Goal: Task Accomplishment & Management: Use online tool/utility

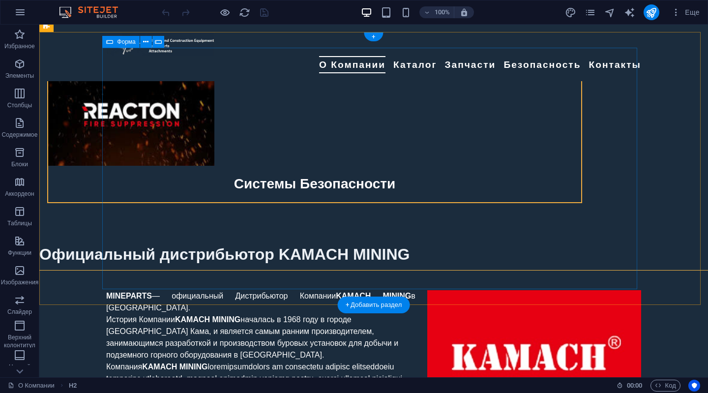
scroll to position [2097, 0]
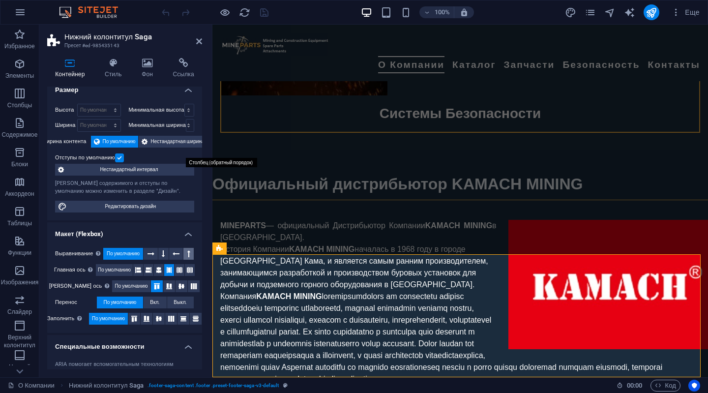
scroll to position [0, 0]
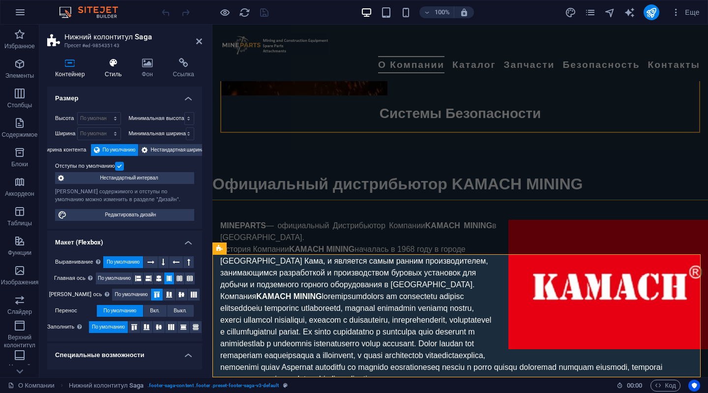
click at [111, 63] on icon at bounding box center [113, 63] width 33 height 10
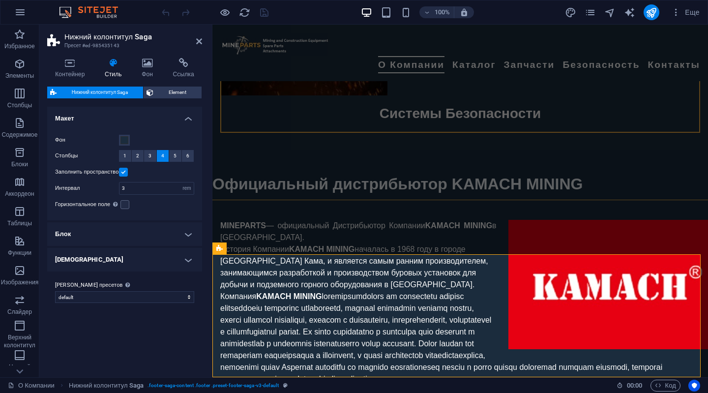
click at [187, 233] on h4 "Блок" at bounding box center [124, 234] width 155 height 24
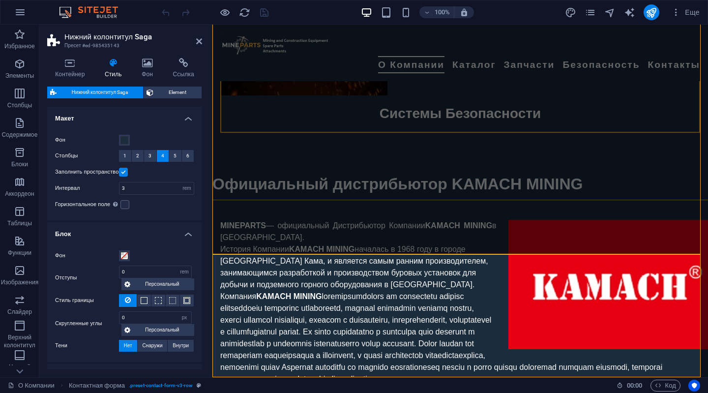
scroll to position [2097, 0]
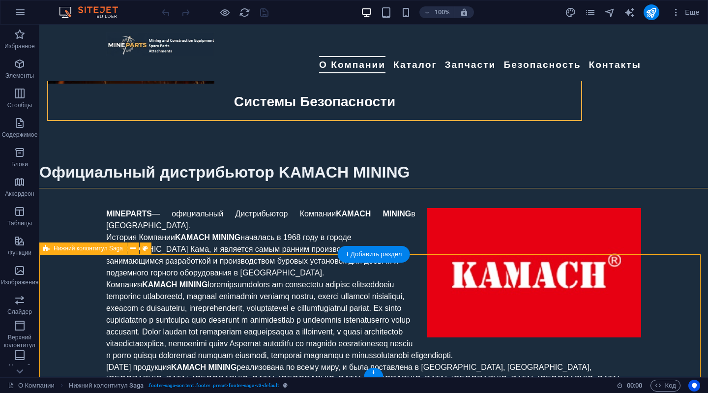
select select "rem"
select select "px"
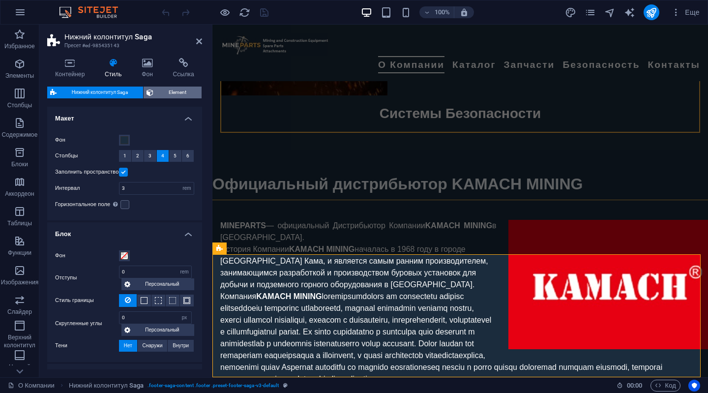
click at [171, 97] on span "Element" at bounding box center [177, 93] width 42 height 12
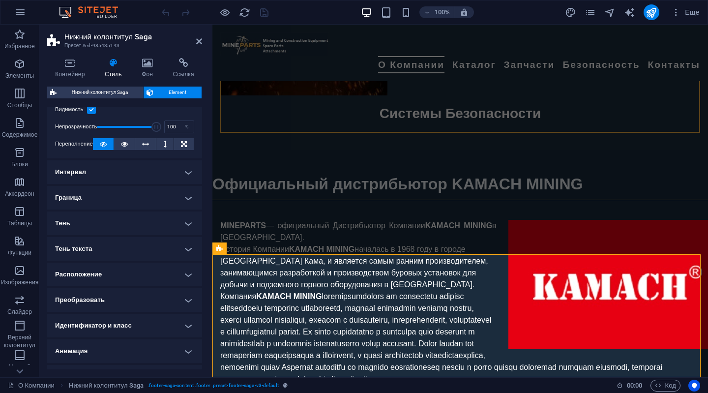
scroll to position [47, 0]
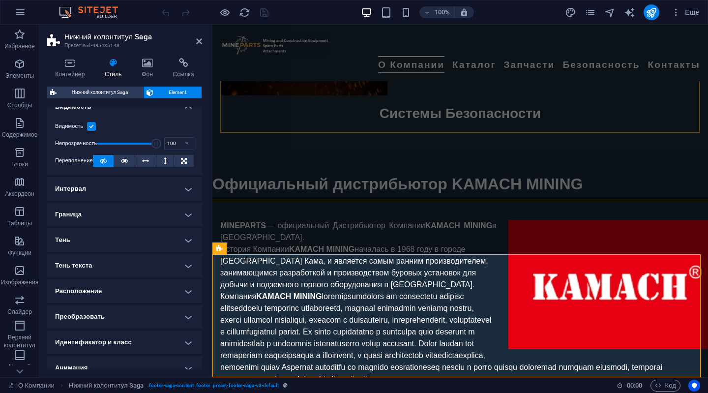
scroll to position [0, 0]
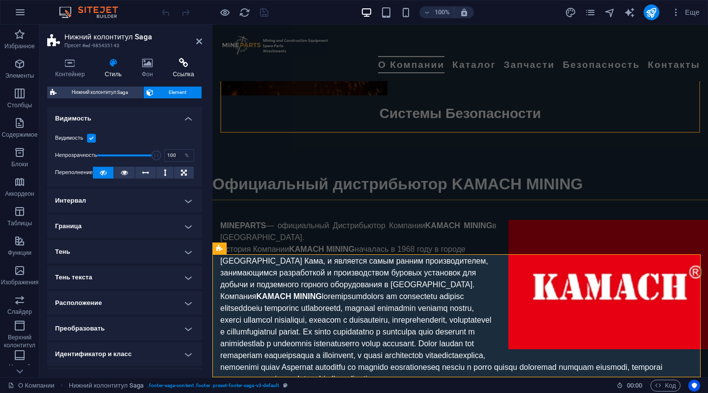
click at [185, 59] on icon at bounding box center [183, 63] width 37 height 10
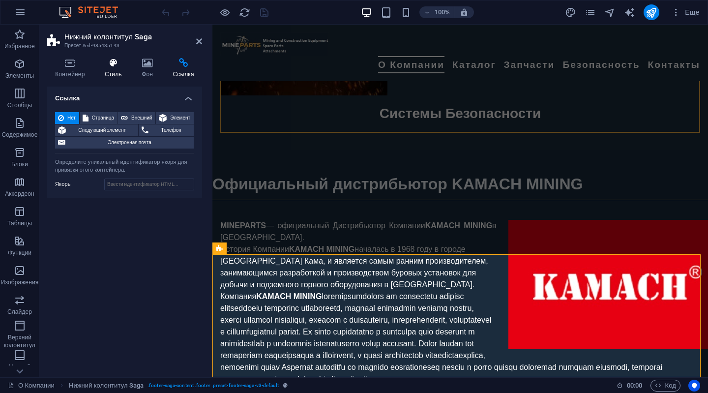
click at [110, 63] on icon at bounding box center [113, 63] width 33 height 10
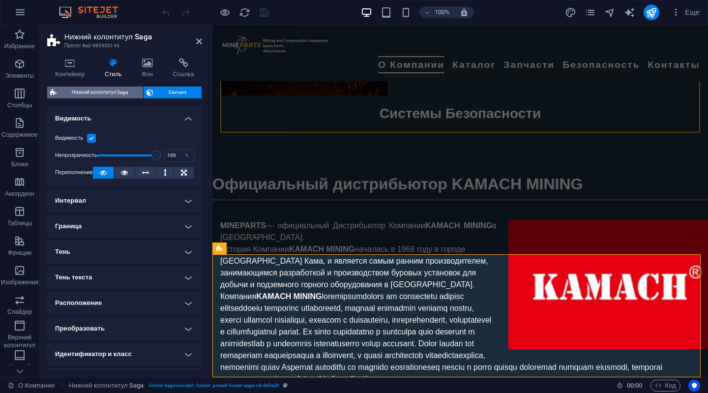
click at [99, 91] on span "Нижний колонтитул Saga" at bounding box center [99, 93] width 81 height 12
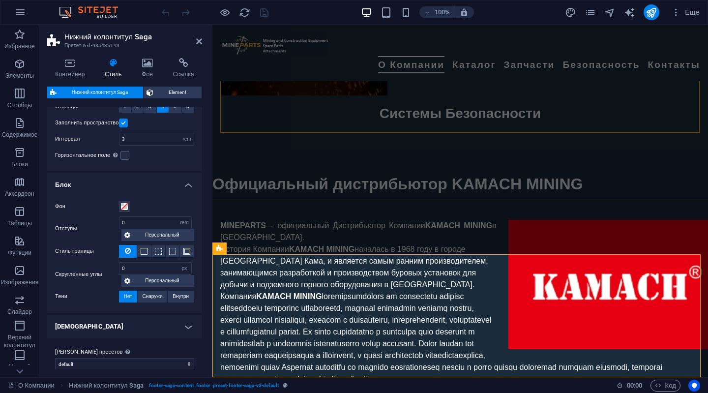
scroll to position [56, 0]
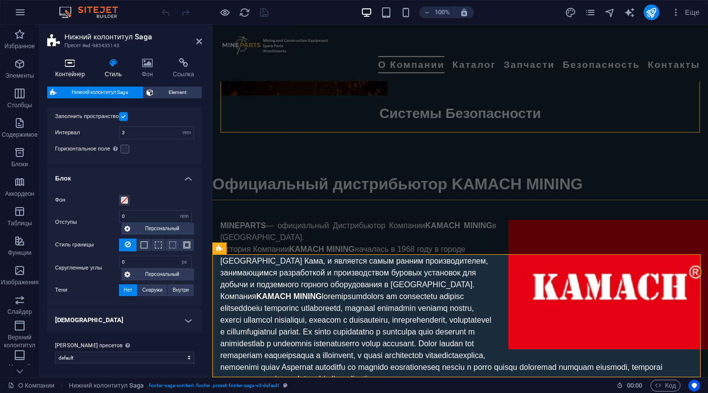
click at [74, 61] on icon at bounding box center [70, 63] width 46 height 10
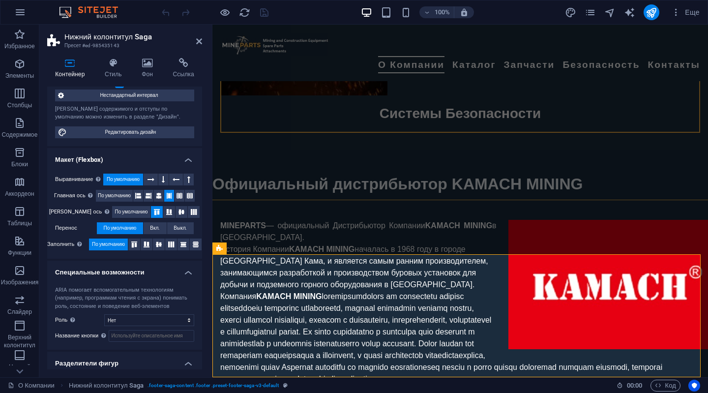
scroll to position [109, 0]
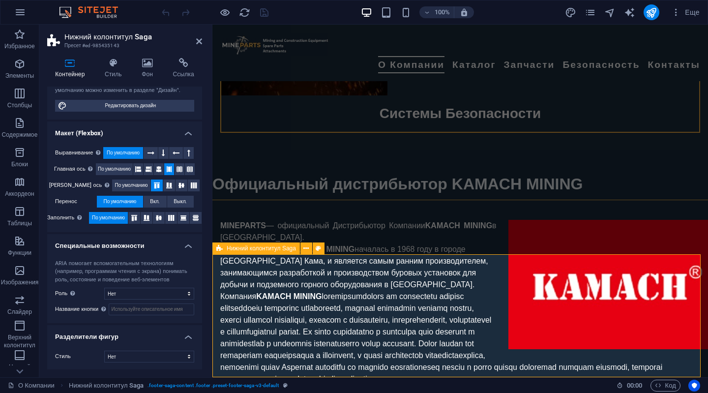
click at [235, 250] on span "Нижний колонтитул Saga" at bounding box center [261, 248] width 69 height 6
click at [307, 253] on icon at bounding box center [305, 248] width 5 height 10
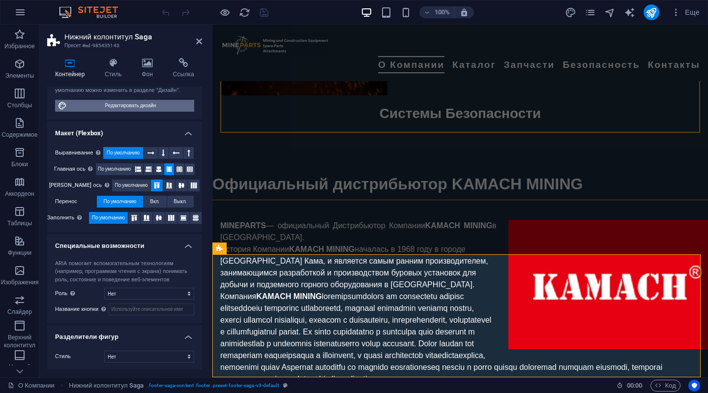
click at [114, 102] on span "Редактировать дизайн" at bounding box center [130, 106] width 121 height 12
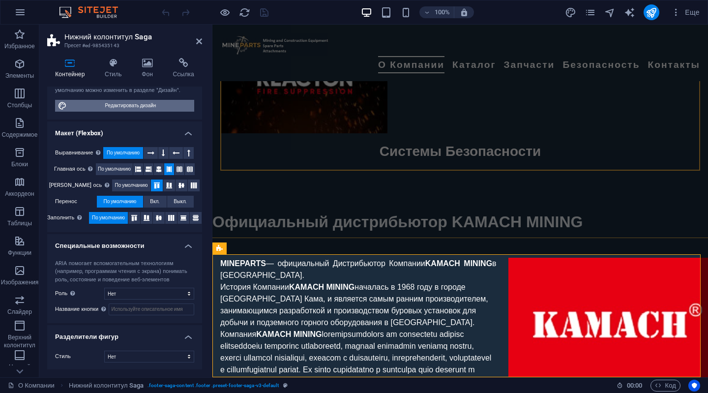
select select "rem"
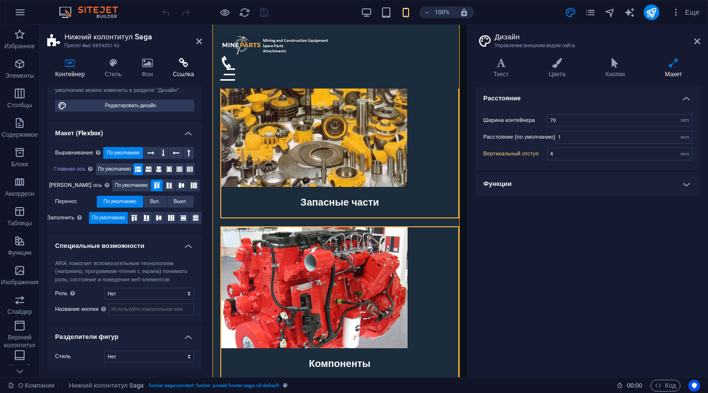
scroll to position [4897, 0]
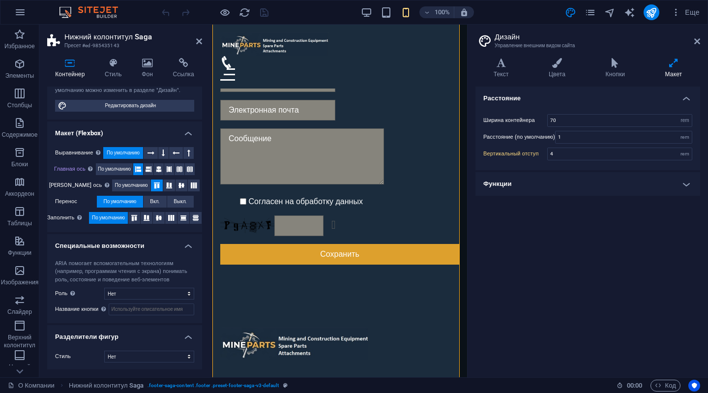
click at [689, 180] on h4 "Функции" at bounding box center [587, 184] width 225 height 24
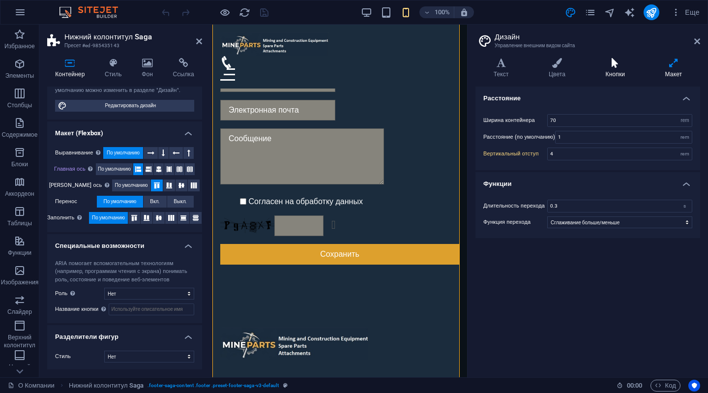
click at [610, 65] on icon at bounding box center [615, 63] width 56 height 10
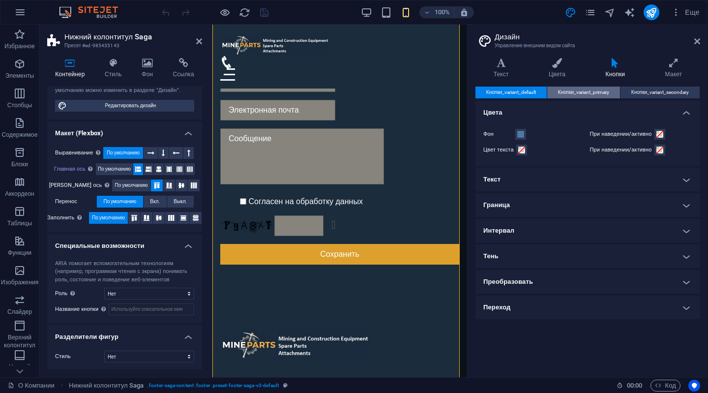
click at [587, 94] on span "Кнопки_variant_primary" at bounding box center [583, 93] width 51 height 12
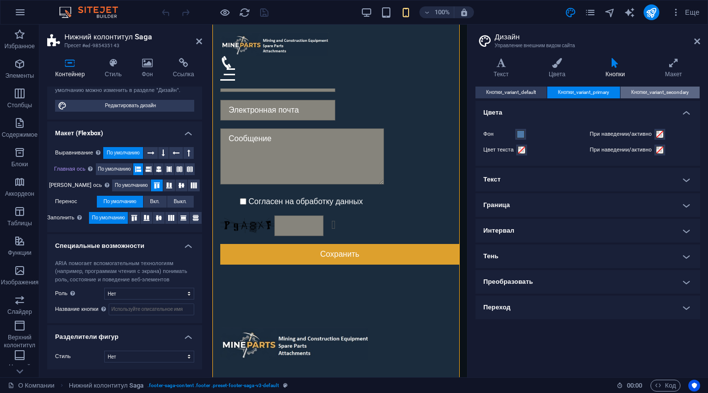
click at [646, 94] on span "Кнопки_variant_secondary" at bounding box center [660, 93] width 58 height 12
click at [672, 67] on icon at bounding box center [673, 63] width 53 height 10
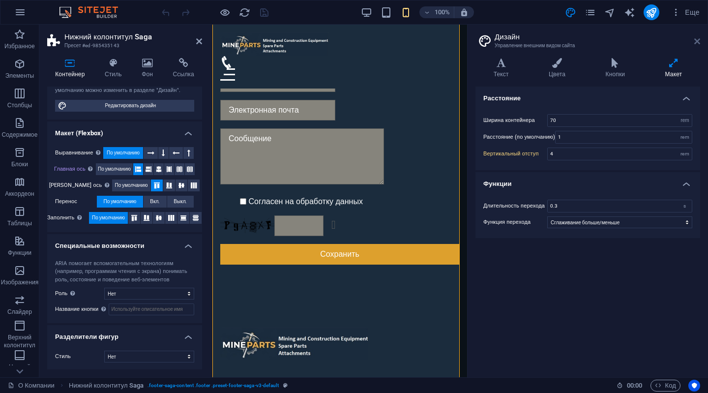
click at [699, 42] on icon at bounding box center [697, 41] width 6 height 8
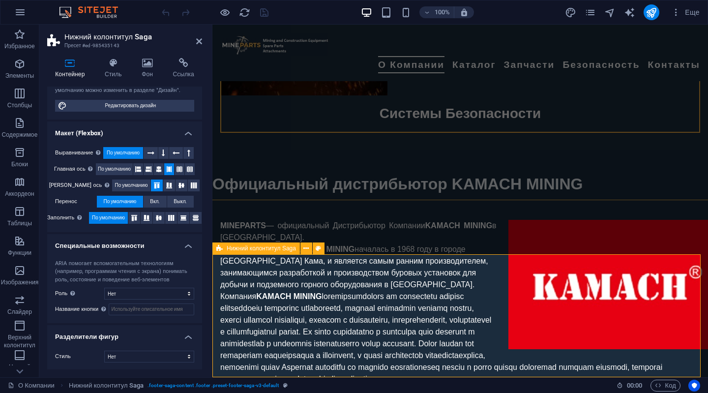
click at [200, 40] on icon at bounding box center [199, 41] width 6 height 8
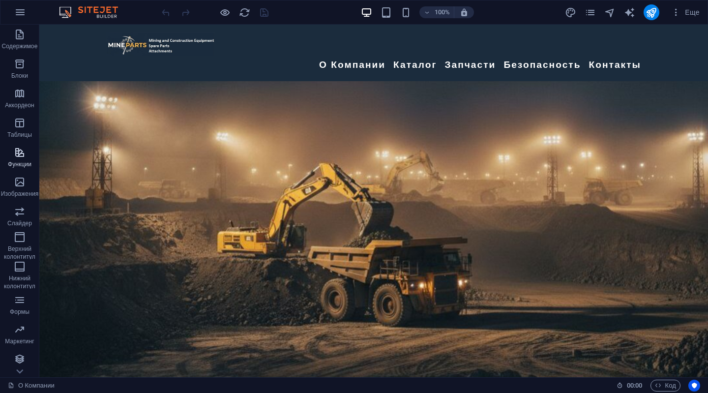
scroll to position [89, 0]
click at [19, 272] on span "Нижний колонтитул" at bounding box center [19, 275] width 39 height 31
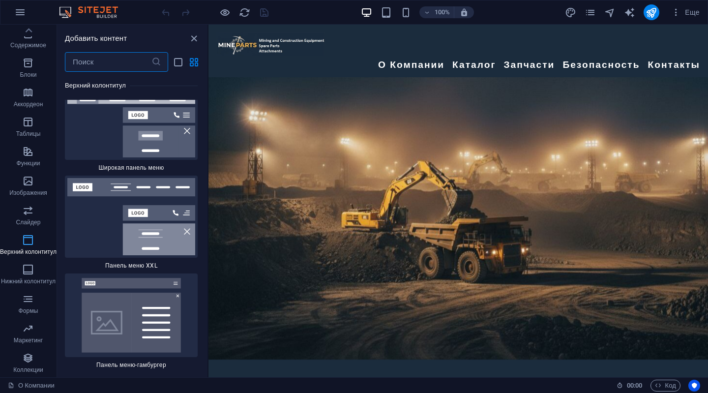
scroll to position [12369, 0]
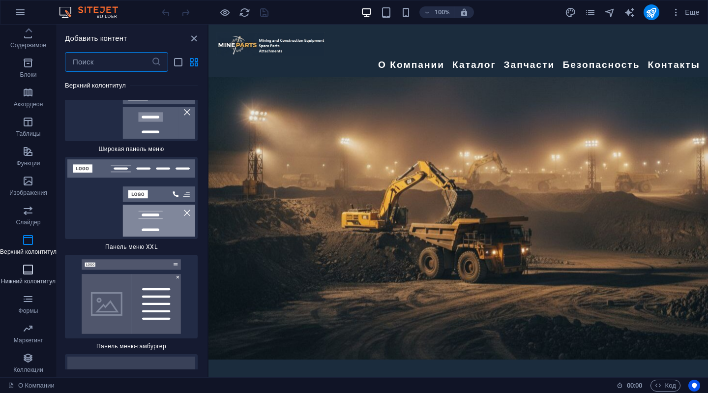
click at [32, 267] on icon "button" at bounding box center [28, 269] width 12 height 12
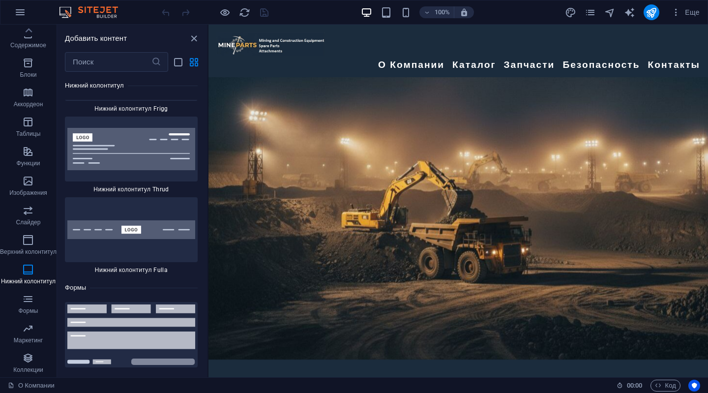
scroll to position [14212, 0]
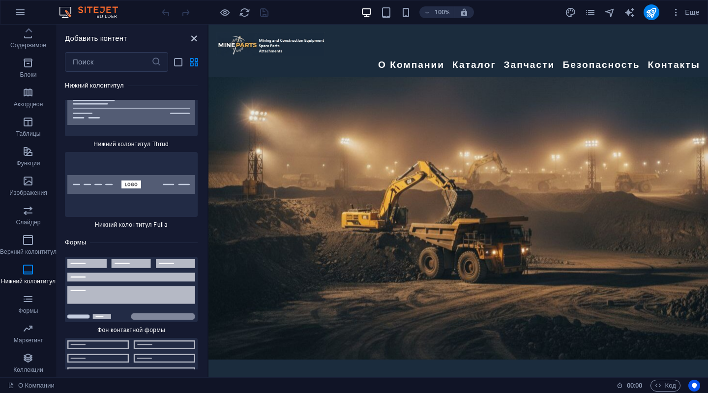
click at [195, 41] on icon "close panel" at bounding box center [193, 38] width 11 height 11
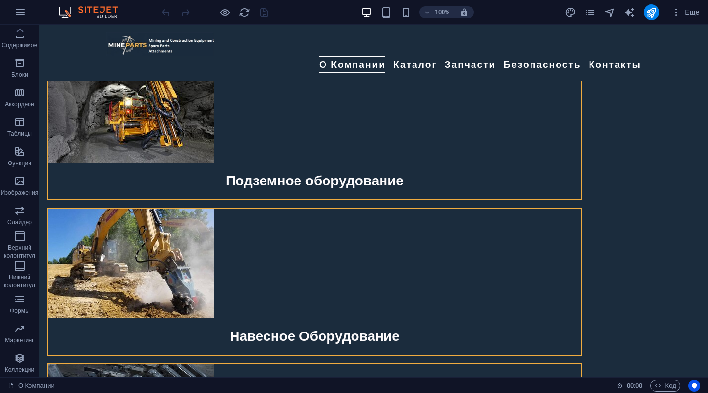
scroll to position [2097, 0]
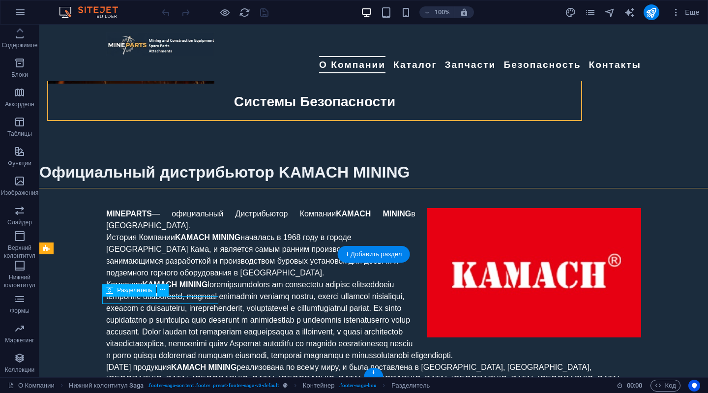
select select "px"
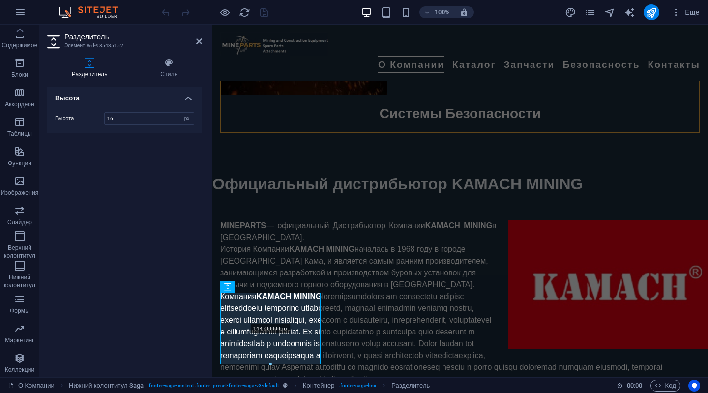
drag, startPoint x: 270, startPoint y: 299, endPoint x: 268, endPoint y: 365, distance: 65.4
click at [268, 365] on div at bounding box center [270, 363] width 99 height 3
type input "144"
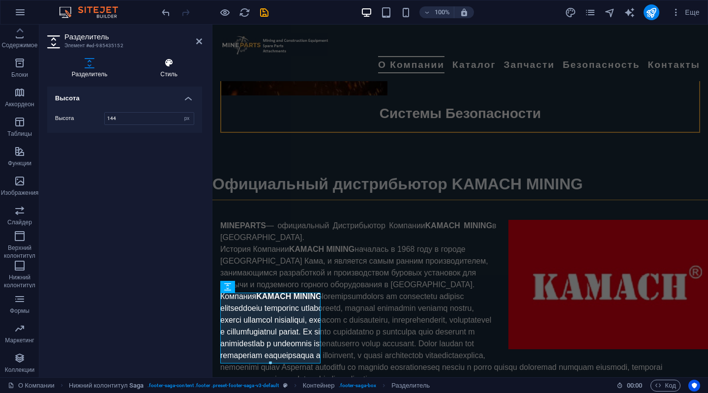
click at [171, 64] on icon at bounding box center [169, 63] width 66 height 10
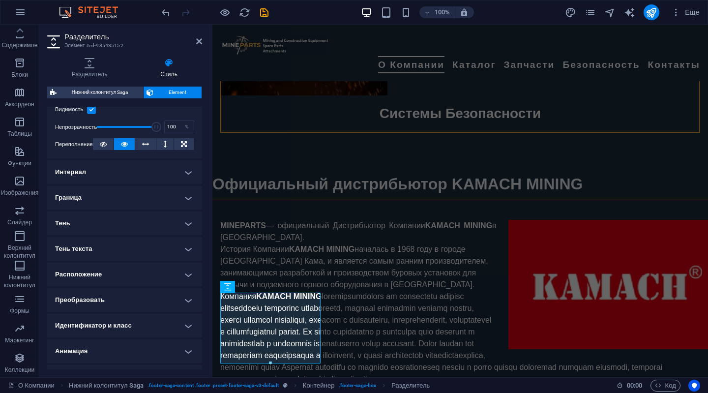
scroll to position [147, 0]
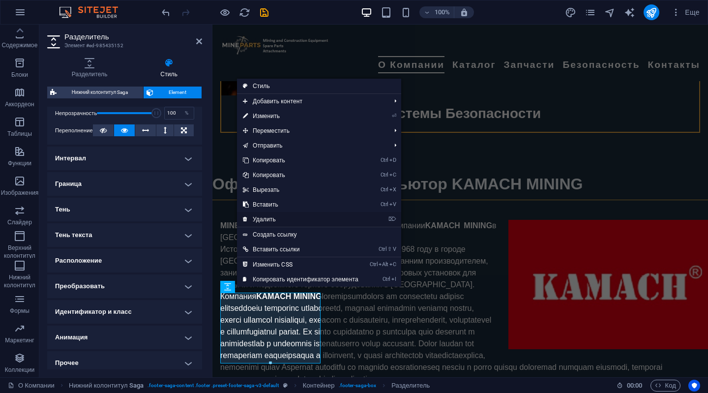
click at [273, 216] on link "⌦ Удалить" at bounding box center [300, 219] width 127 height 15
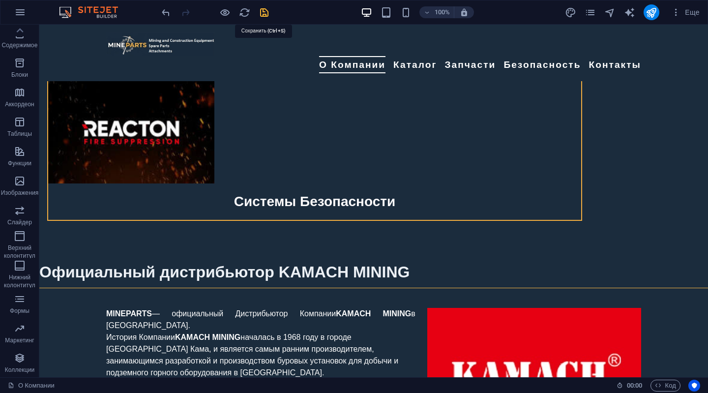
click at [263, 12] on icon "save" at bounding box center [264, 12] width 11 height 11
checkbox input "false"
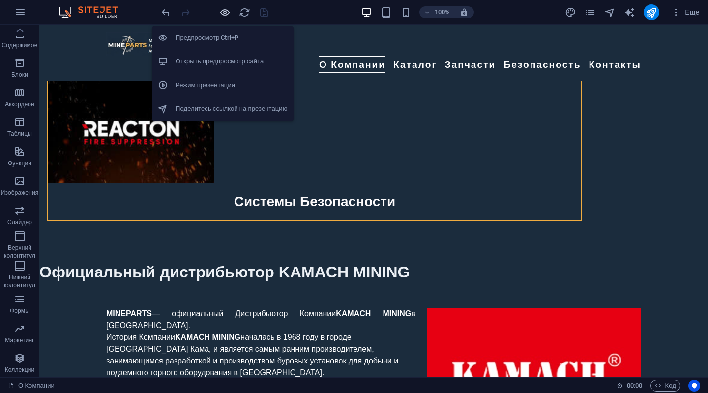
click at [221, 11] on icon "button" at bounding box center [224, 12] width 11 height 11
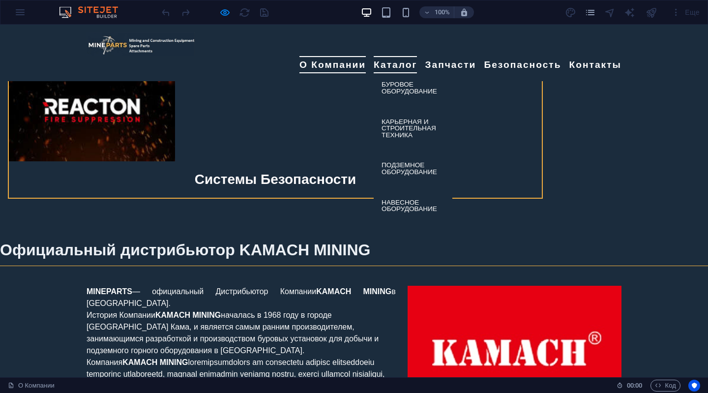
click at [391, 56] on link "Каталог" at bounding box center [395, 64] width 43 height 17
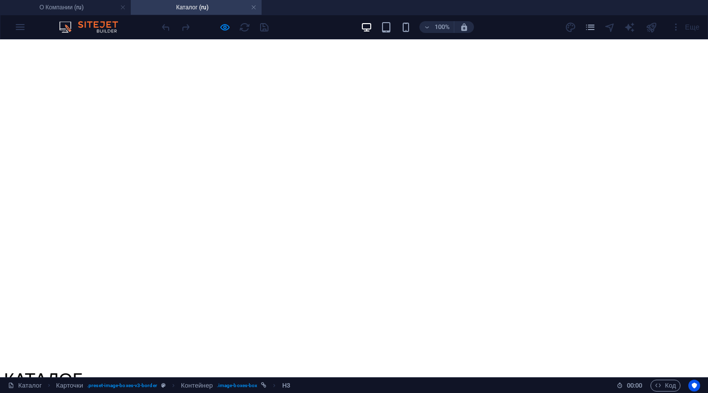
scroll to position [1135, 0]
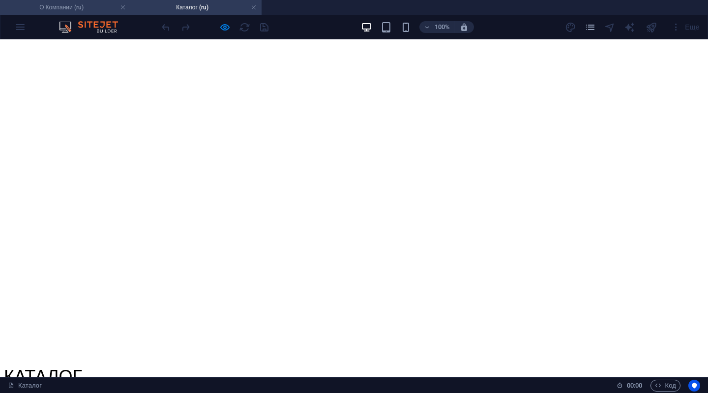
click at [94, 9] on h4 "О Компании (ru)" at bounding box center [65, 7] width 131 height 11
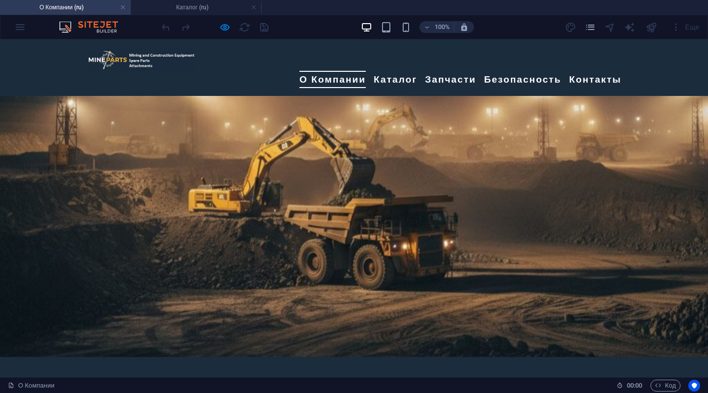
scroll to position [2094, 0]
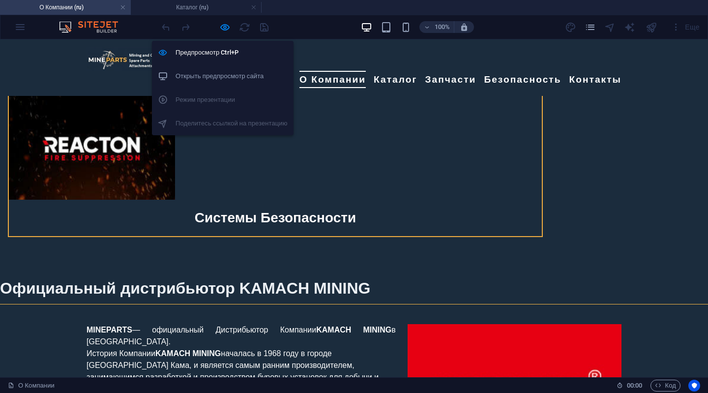
click at [225, 75] on h6 "Открыть предпросмотр сайта" at bounding box center [231, 76] width 112 height 12
click at [219, 27] on icon "button" at bounding box center [224, 27] width 11 height 11
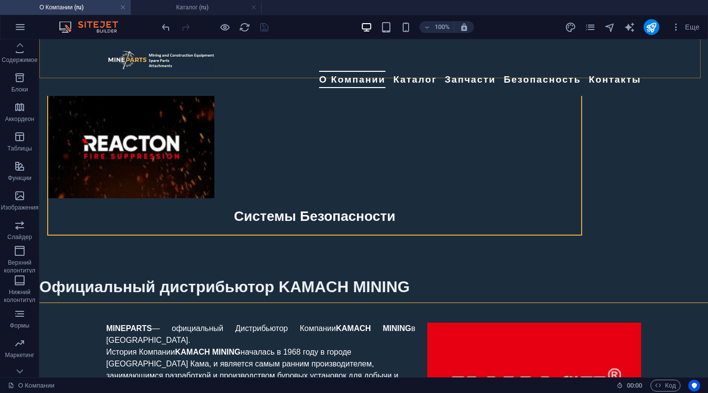
scroll to position [2112, 0]
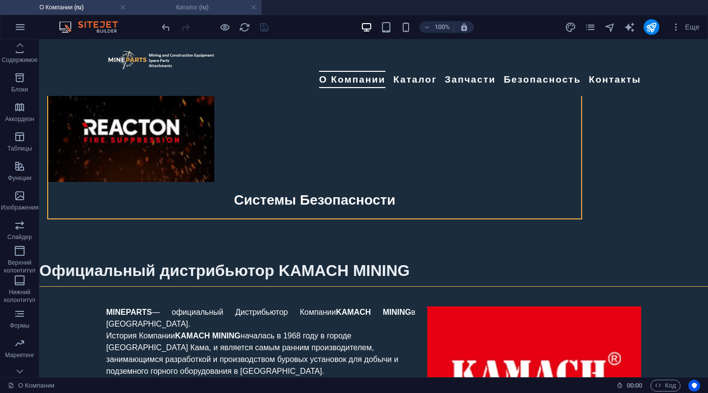
click at [180, 4] on h4 "Каталог (ru)" at bounding box center [196, 7] width 131 height 11
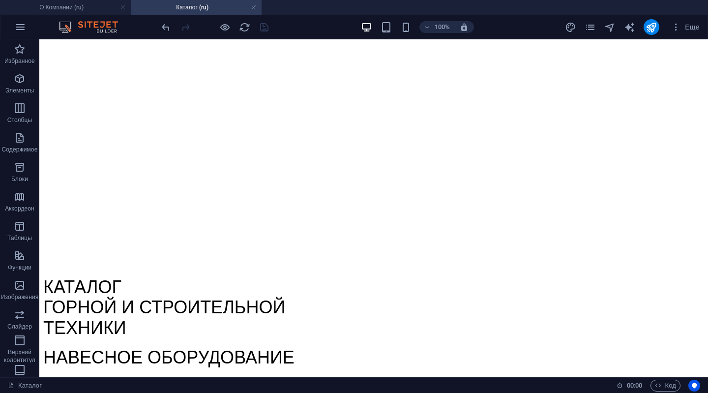
scroll to position [0, 0]
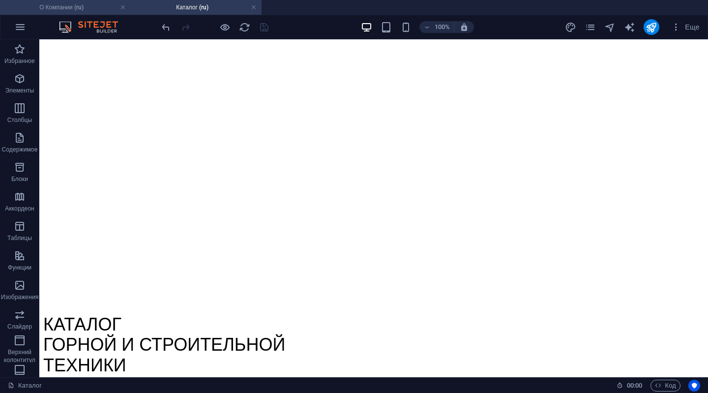
click at [92, 9] on h4 "О Компании (ru)" at bounding box center [65, 7] width 131 height 11
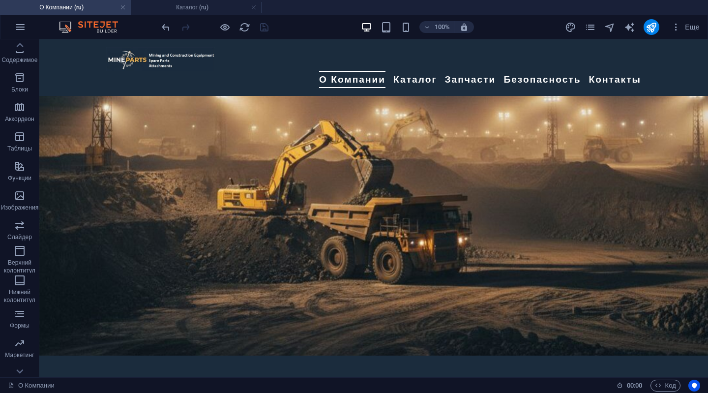
scroll to position [2112, 0]
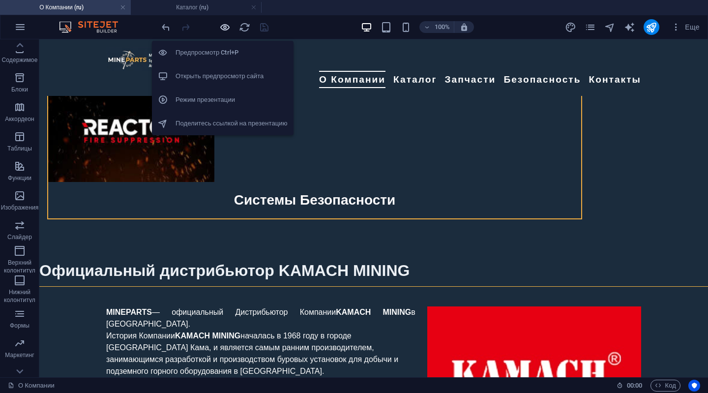
click at [222, 26] on icon "button" at bounding box center [224, 27] width 11 height 11
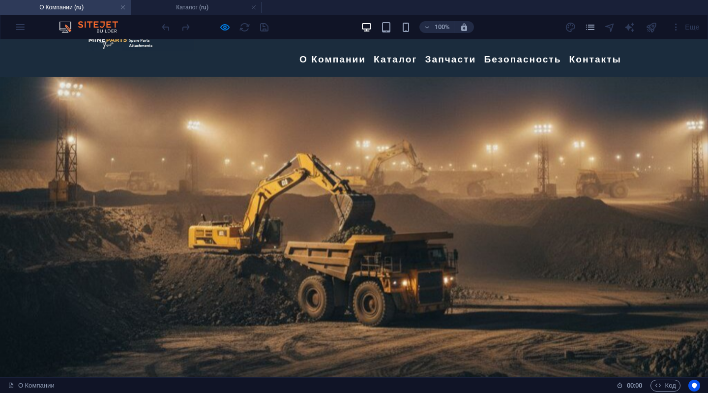
scroll to position [0, 0]
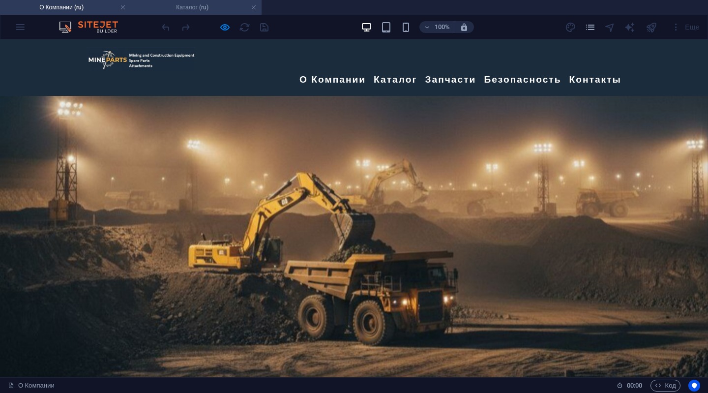
click at [195, 10] on h4 "Каталог (ru)" at bounding box center [196, 7] width 131 height 11
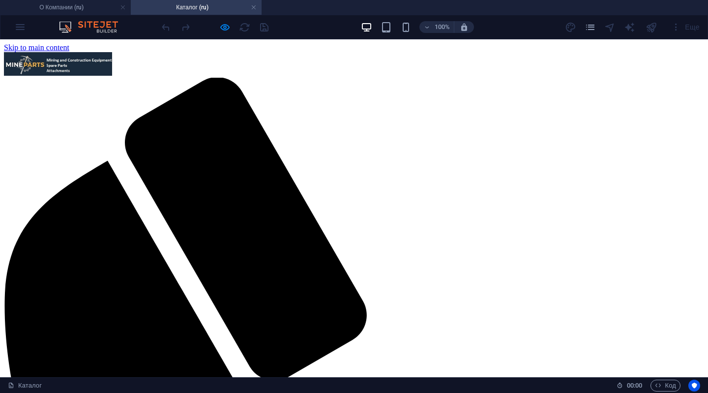
scroll to position [1135, 0]
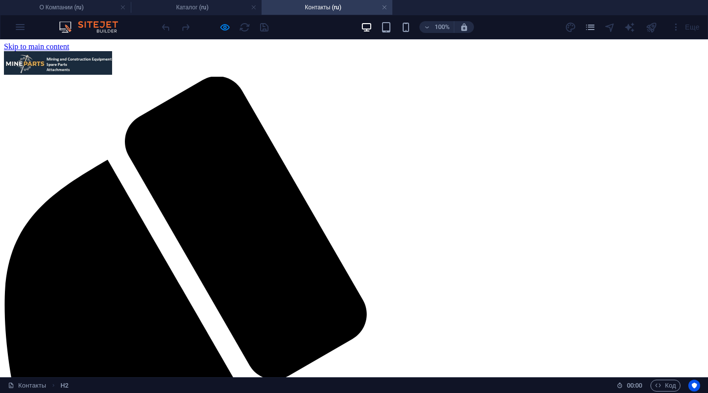
scroll to position [0, 0]
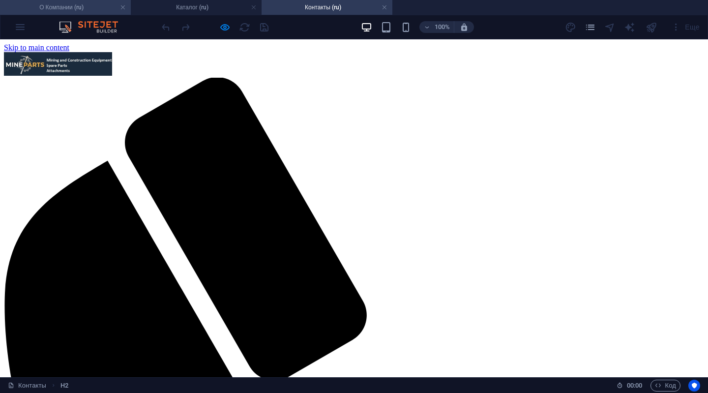
click at [61, 10] on h4 "О Компании (ru)" at bounding box center [65, 7] width 131 height 11
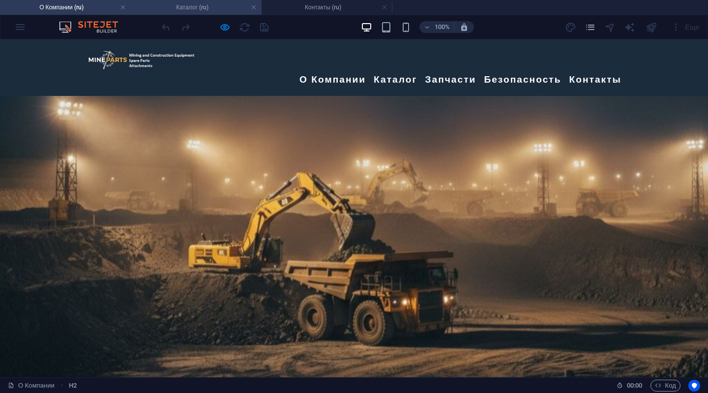
click at [189, 3] on h4 "Каталог (ru)" at bounding box center [196, 7] width 131 height 11
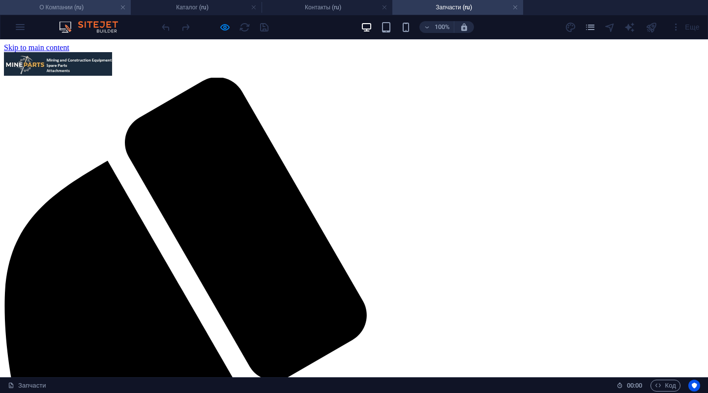
click at [76, 3] on h4 "О Компании (ru)" at bounding box center [65, 7] width 131 height 11
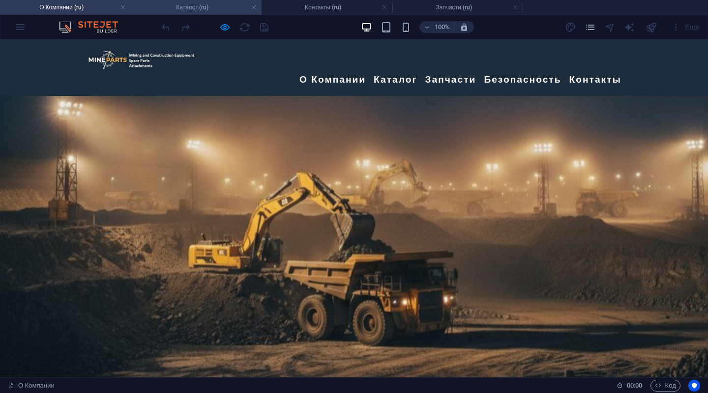
click at [219, 10] on h4 "Каталог (ru)" at bounding box center [196, 7] width 131 height 11
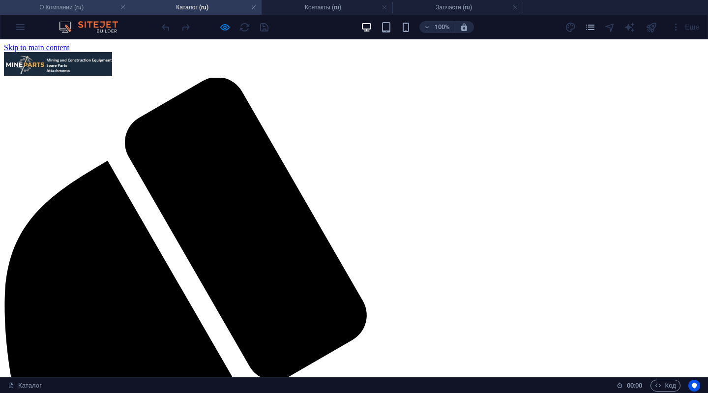
click at [65, 3] on h4 "О Компании (ru)" at bounding box center [65, 7] width 131 height 11
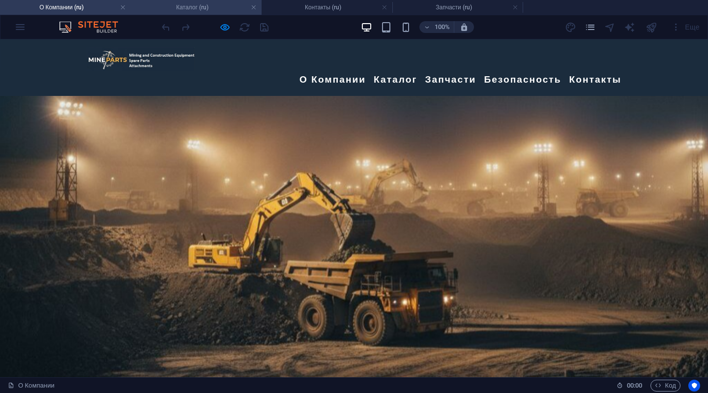
click at [206, 11] on h4 "Каталог (ru)" at bounding box center [196, 7] width 131 height 11
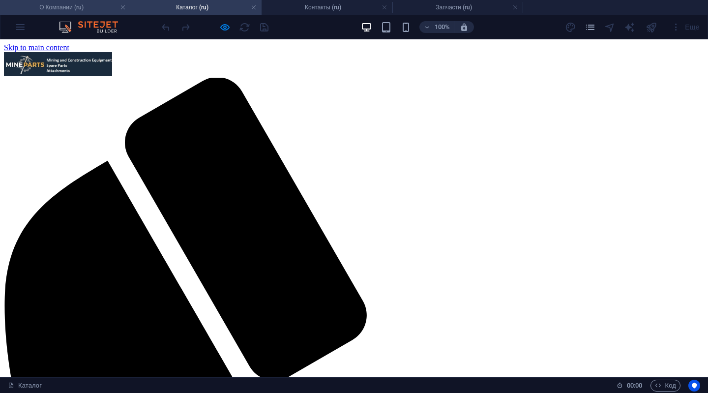
click at [73, 8] on h4 "О Компании (ru)" at bounding box center [65, 7] width 131 height 11
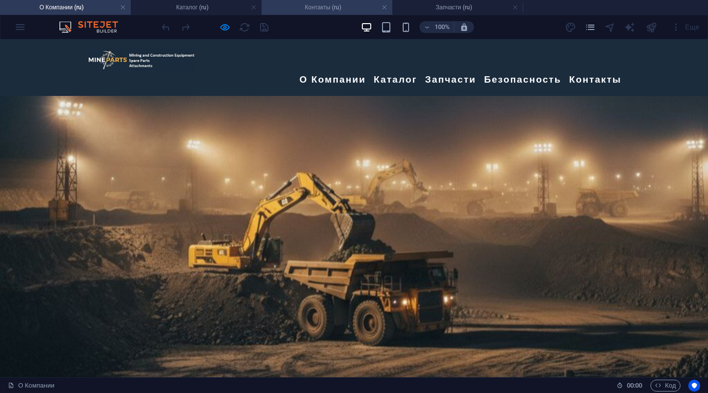
click at [300, 12] on h4 "Контакты (ru)" at bounding box center [327, 7] width 131 height 11
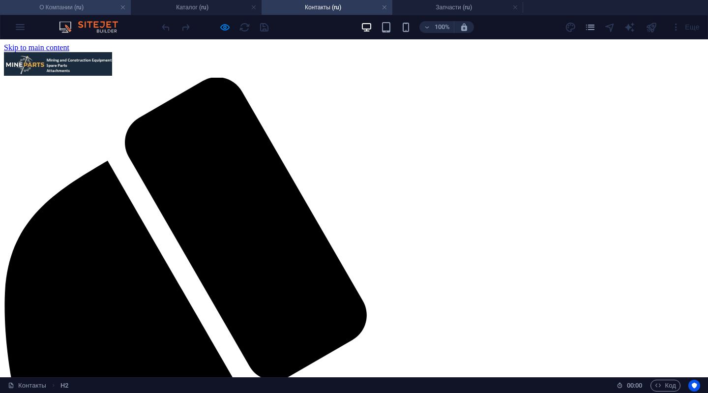
click at [67, 7] on h4 "О Компании (ru)" at bounding box center [65, 7] width 131 height 11
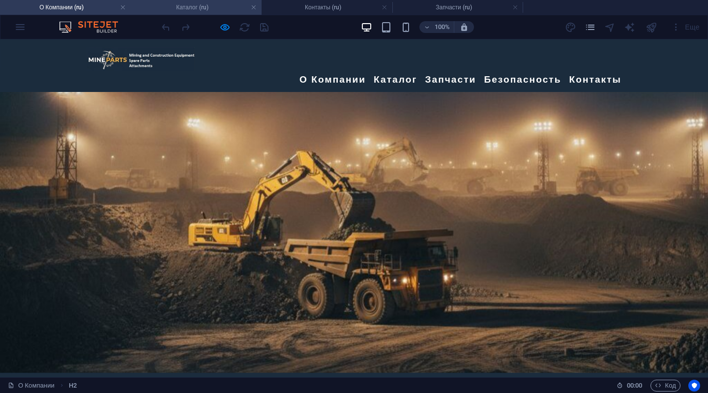
click at [191, 10] on h4 "Каталог (ru)" at bounding box center [196, 7] width 131 height 11
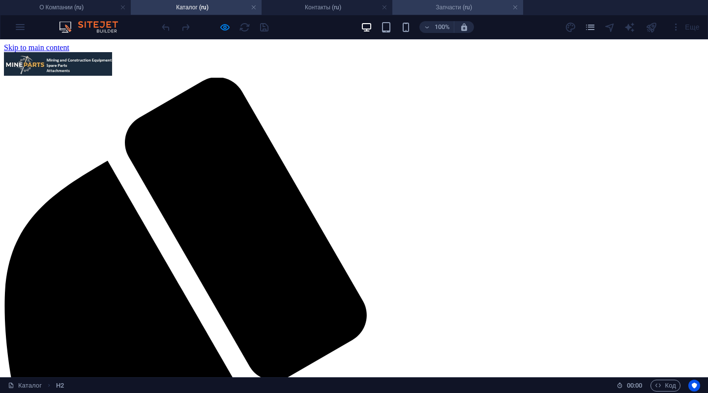
click at [448, 5] on h4 "Запчасти (ru)" at bounding box center [457, 7] width 131 height 11
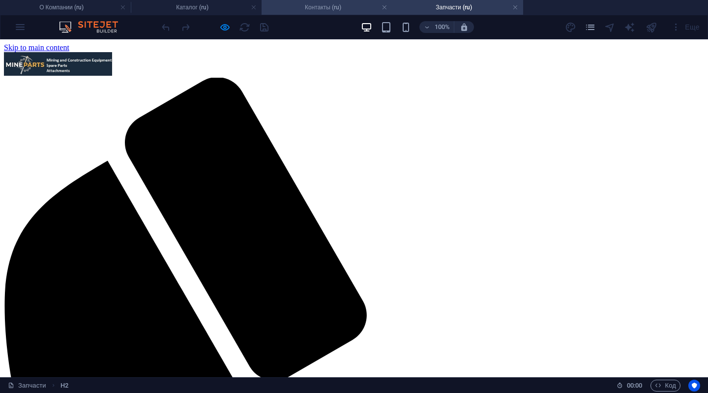
click at [335, 4] on h4 "Контакты (ru)" at bounding box center [327, 7] width 131 height 11
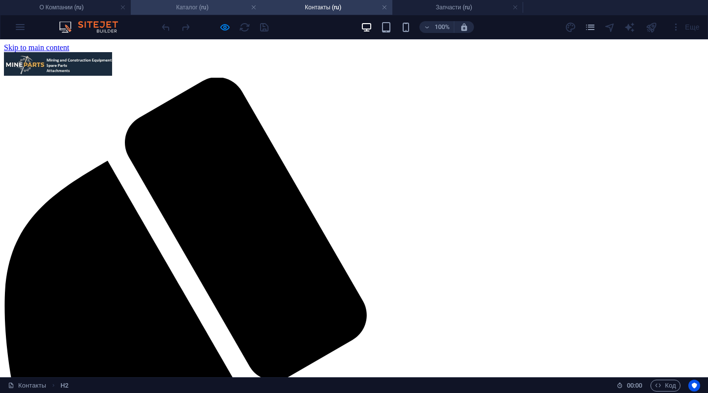
click at [202, 1] on li "Каталог (ru)" at bounding box center [196, 7] width 131 height 15
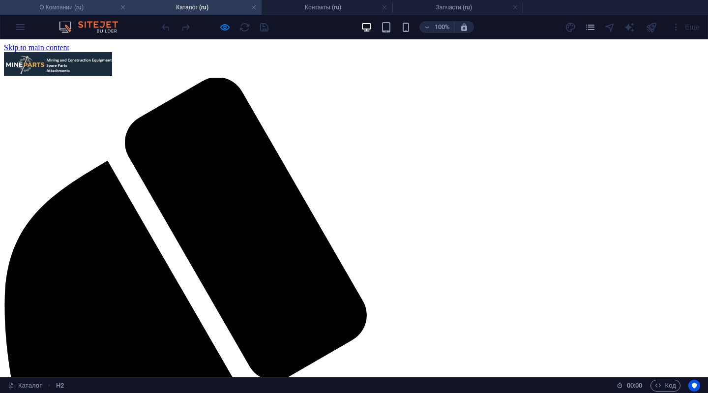
click at [72, 6] on h4 "О Компании (ru)" at bounding box center [65, 7] width 131 height 11
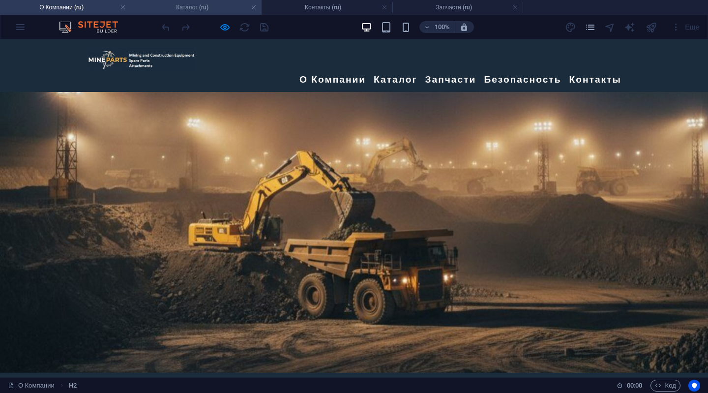
click at [209, 4] on h4 "Каталог (ru)" at bounding box center [196, 7] width 131 height 11
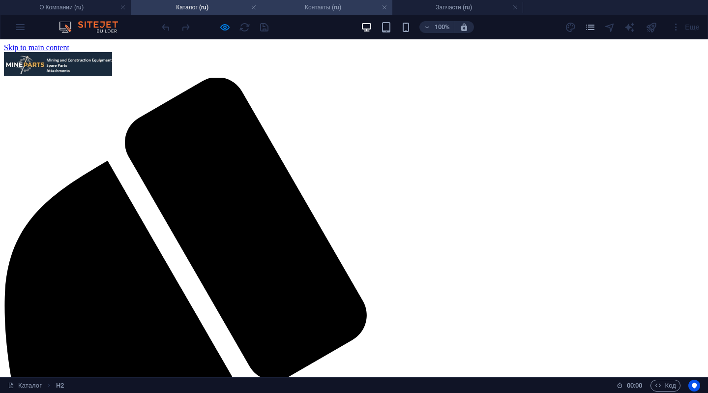
click at [326, 14] on li "Контакты (ru)" at bounding box center [327, 7] width 131 height 15
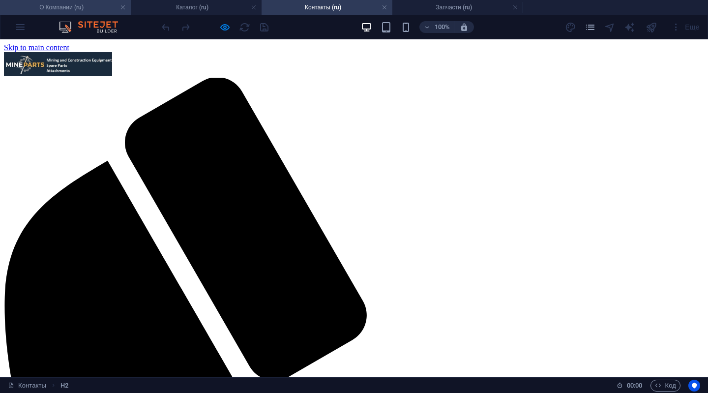
click at [62, 4] on h4 "О Компании (ru)" at bounding box center [65, 7] width 131 height 11
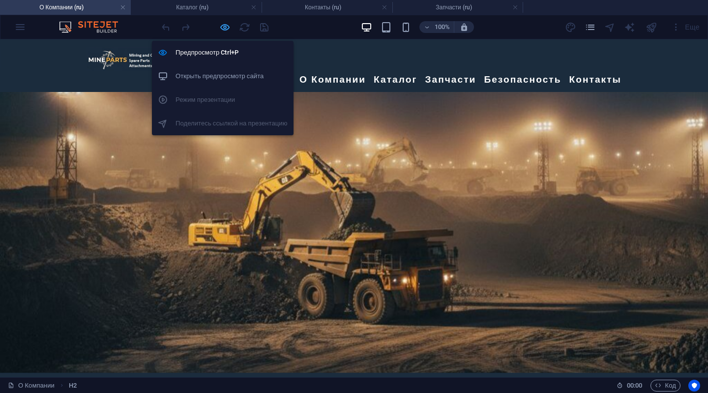
click at [223, 22] on icon "button" at bounding box center [224, 27] width 11 height 11
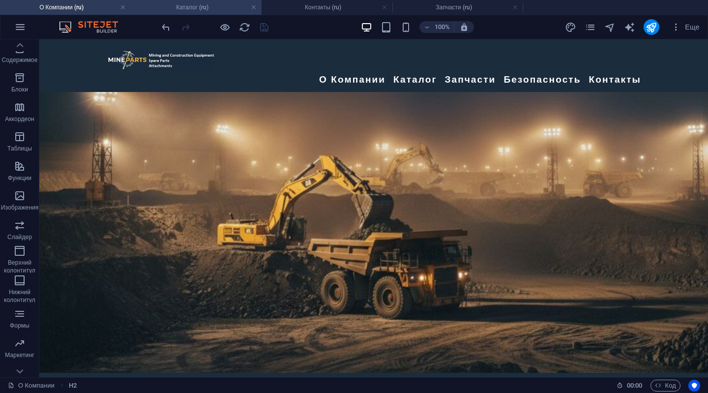
click at [168, 7] on h4 "Каталог (ru)" at bounding box center [196, 7] width 131 height 11
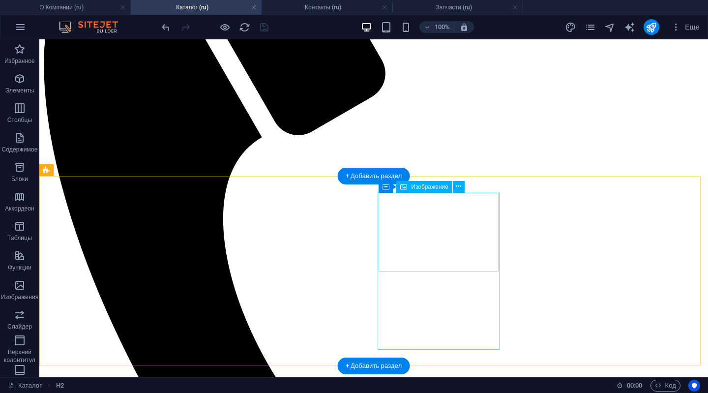
scroll to position [246, 0]
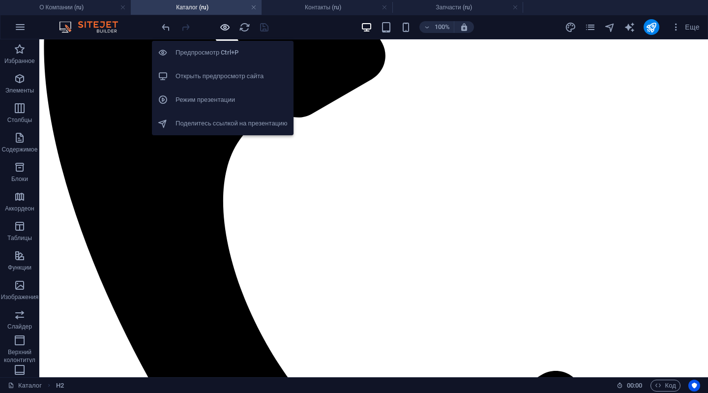
click at [220, 27] on icon "button" at bounding box center [224, 27] width 11 height 11
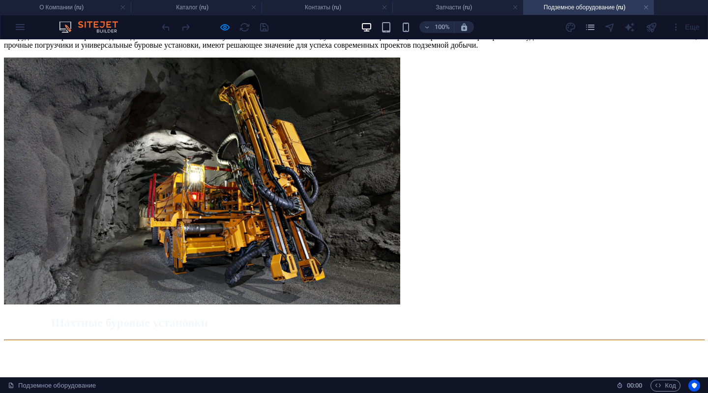
scroll to position [1107, 0]
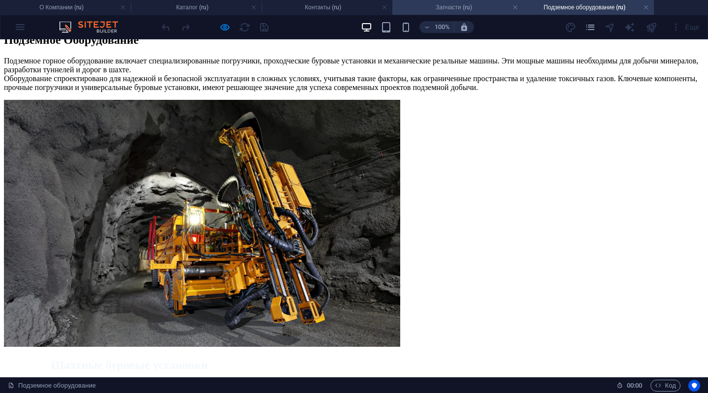
click at [468, 8] on h4 "Запчасти (ru)" at bounding box center [457, 7] width 131 height 11
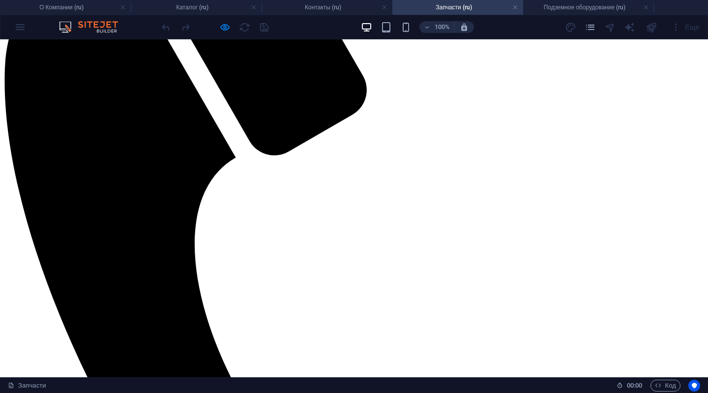
scroll to position [246, 0]
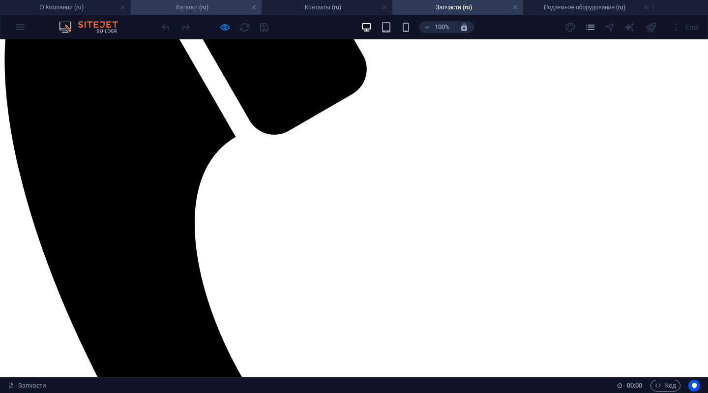
click at [181, 6] on h4 "Каталог (ru)" at bounding box center [196, 7] width 131 height 11
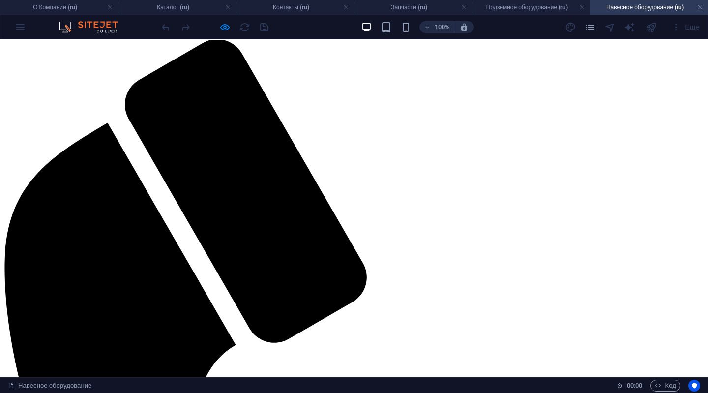
scroll to position [0, 0]
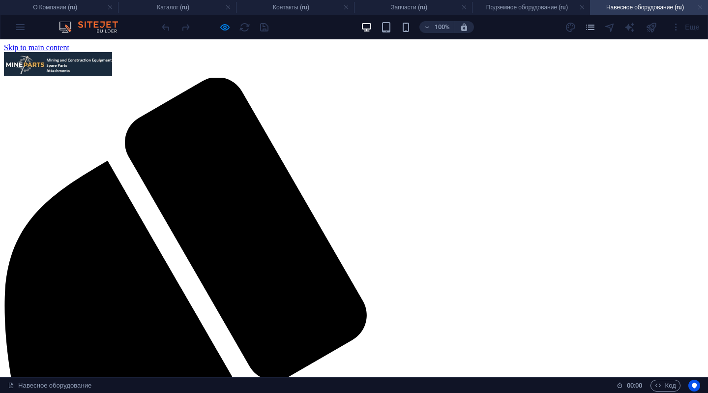
click at [699, 8] on link at bounding box center [700, 7] width 6 height 9
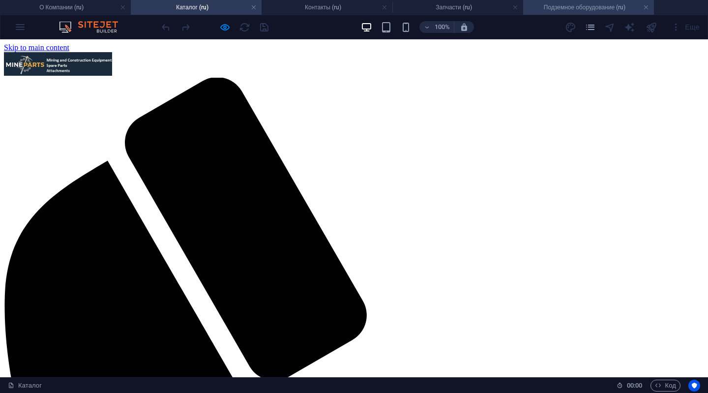
scroll to position [246, 0]
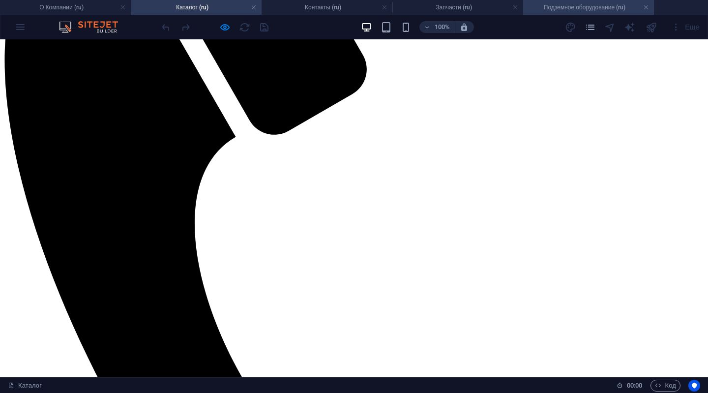
click at [649, 5] on h4 "Подземное оборудование (ru)" at bounding box center [588, 7] width 131 height 11
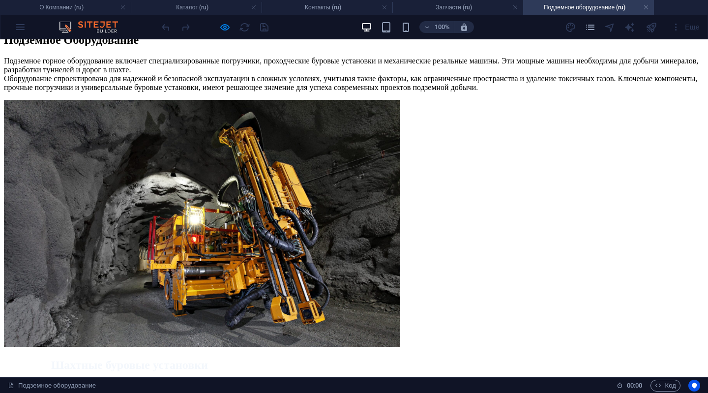
click at [644, 3] on h4 "Подземное оборудование (ru)" at bounding box center [588, 7] width 131 height 11
click at [645, 7] on link at bounding box center [646, 7] width 6 height 9
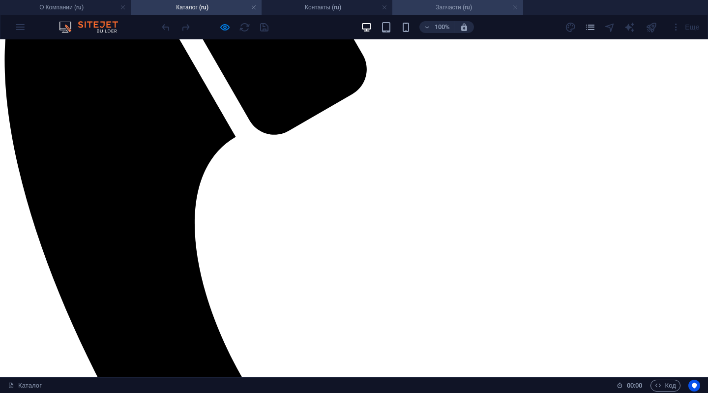
click at [514, 5] on link at bounding box center [515, 7] width 6 height 9
click at [327, 8] on h4 "Контакты (ru)" at bounding box center [327, 7] width 131 height 11
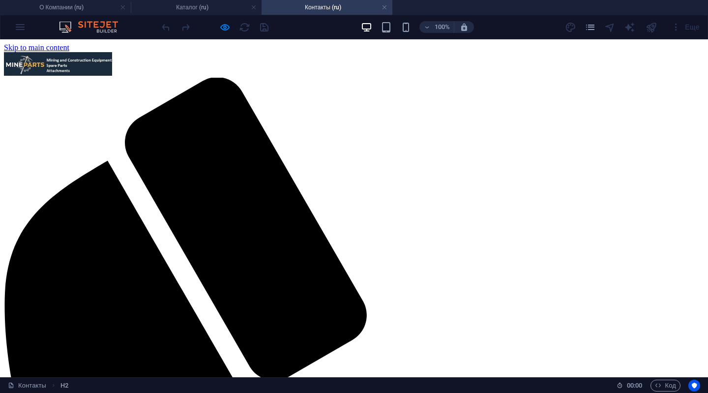
scroll to position [0, 0]
click at [204, 5] on h4 "Каталог (ru)" at bounding box center [196, 7] width 131 height 11
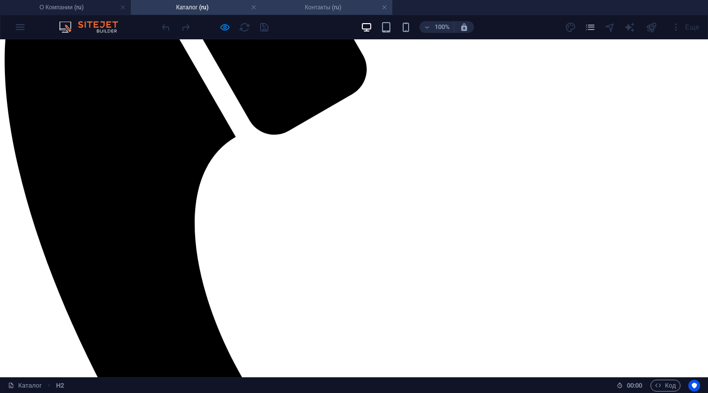
click at [312, 7] on h4 "Контакты (ru)" at bounding box center [327, 7] width 131 height 11
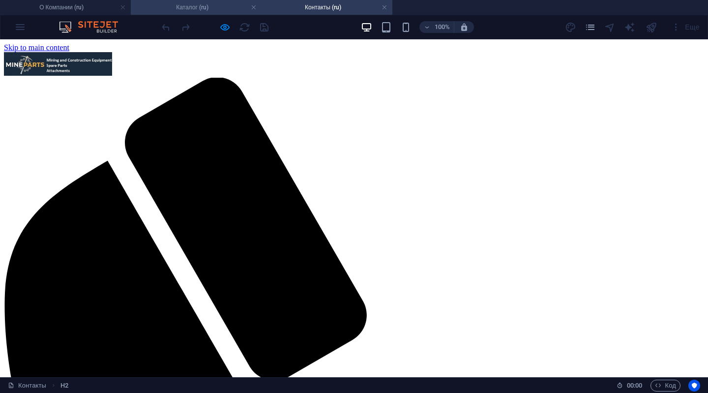
click at [180, 5] on h4 "Каталог (ru)" at bounding box center [196, 7] width 131 height 11
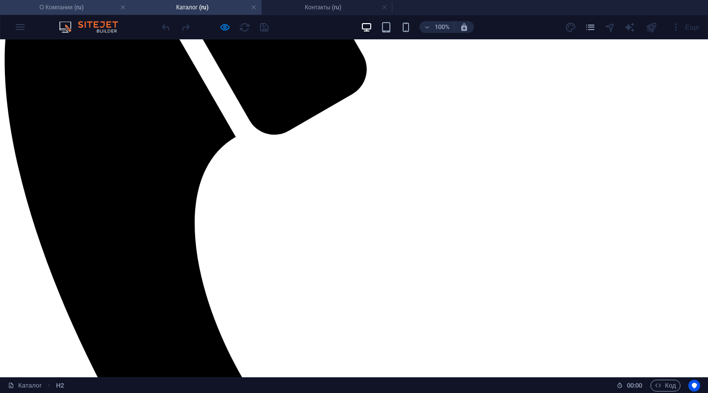
click at [71, 5] on h4 "О Компании (ru)" at bounding box center [65, 7] width 131 height 11
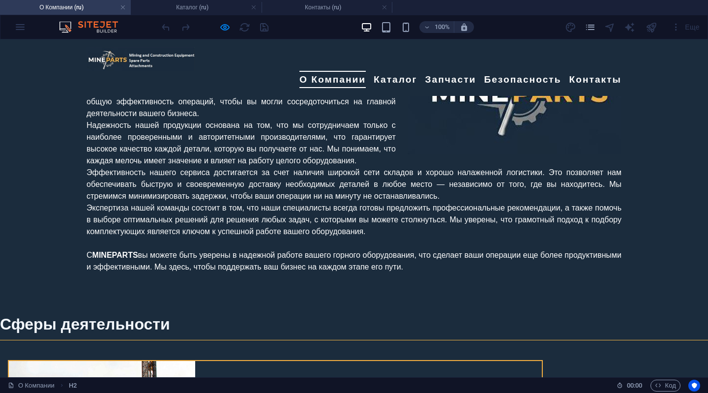
scroll to position [688, 0]
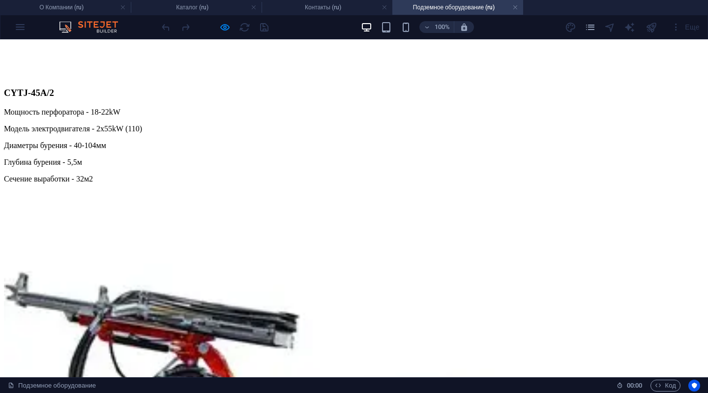
scroll to position [1770, 0]
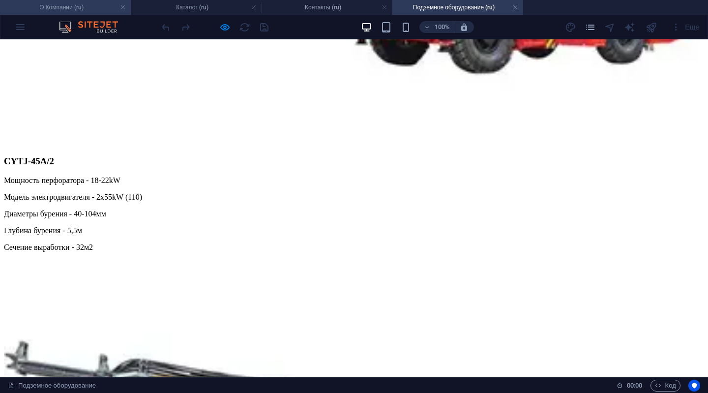
click at [89, 8] on h4 "О Компании (ru)" at bounding box center [65, 7] width 131 height 11
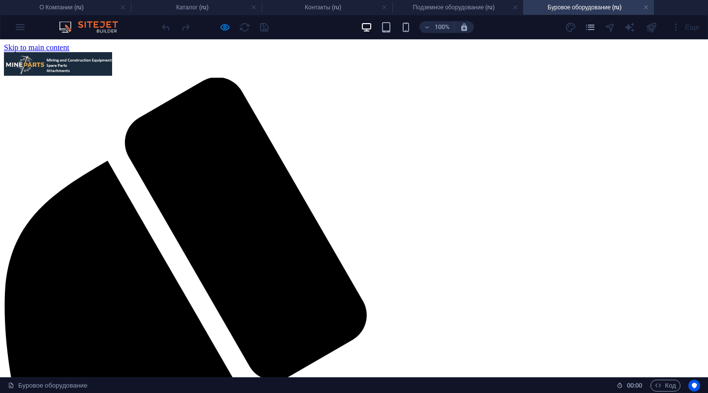
drag, startPoint x: 705, startPoint y: 259, endPoint x: 707, endPoint y: 58, distance: 200.6
click at [56, 6] on h4 "О Компании (ru)" at bounding box center [65, 7] width 131 height 11
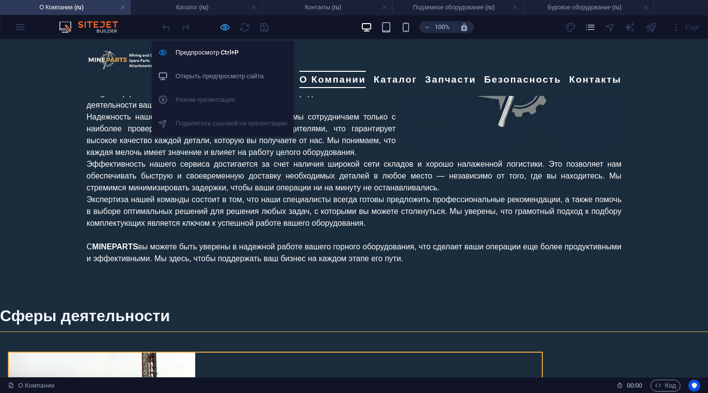
click at [224, 26] on icon "button" at bounding box center [224, 27] width 11 height 11
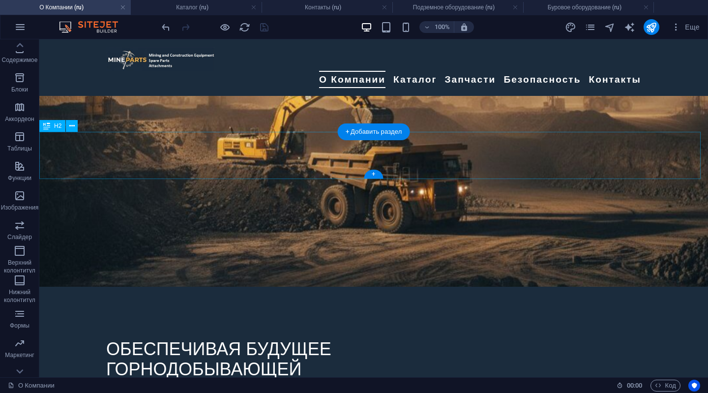
scroll to position [0, 0]
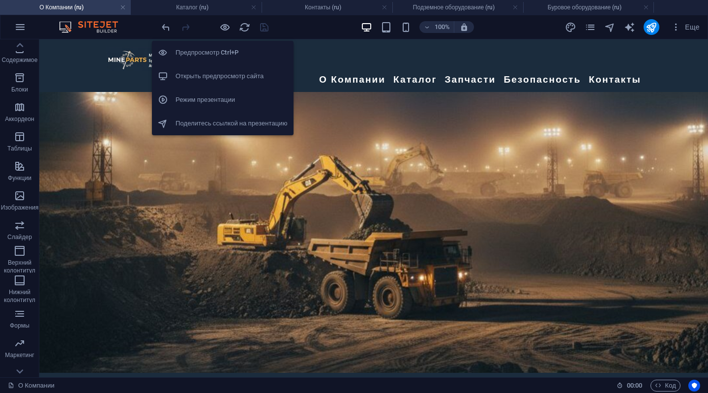
click at [215, 76] on h6 "Открыть предпросмотр сайта" at bounding box center [231, 76] width 112 height 12
click at [213, 53] on h6 "Предпросмотр Ctrl+P" at bounding box center [231, 53] width 112 height 12
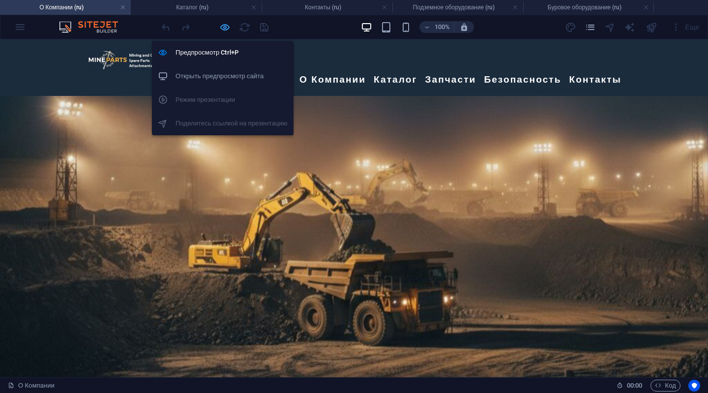
click at [223, 24] on icon "button" at bounding box center [224, 27] width 11 height 11
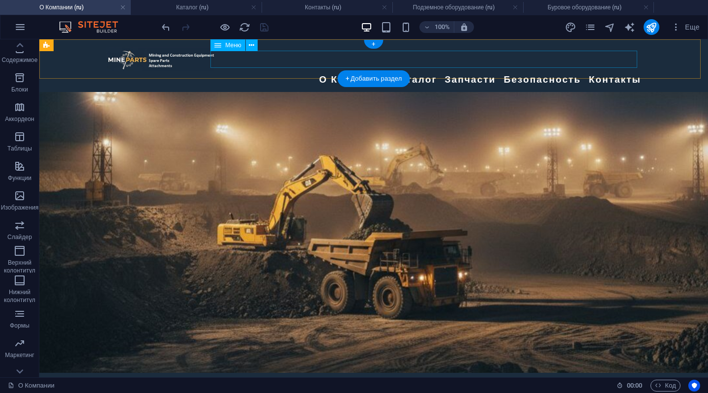
click at [296, 71] on nav "О Компании Каталог Буровое оборудование Карьерная и строительная техника Подзем…" at bounding box center [373, 79] width 535 height 17
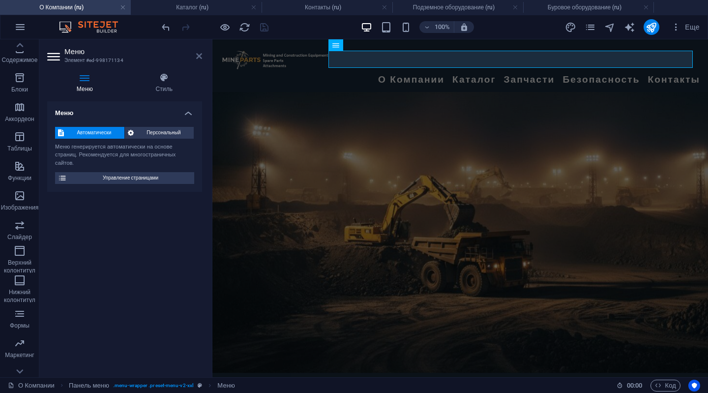
click at [200, 52] on icon at bounding box center [199, 56] width 6 height 8
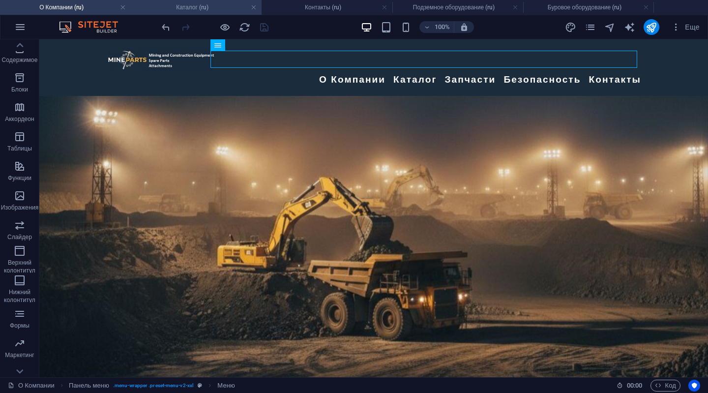
click at [210, 10] on h4 "Каталог (ru)" at bounding box center [196, 7] width 131 height 11
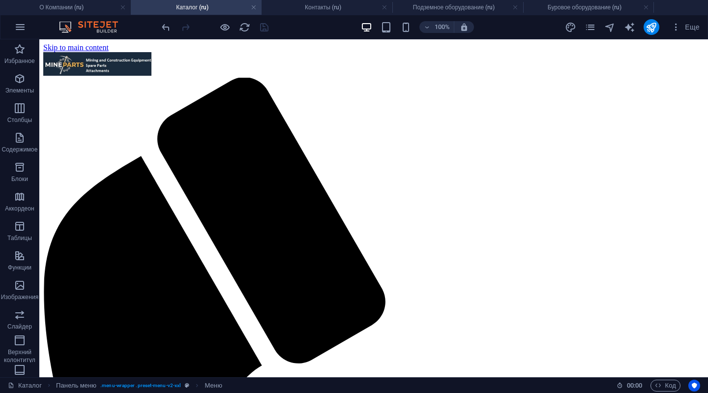
scroll to position [246, 0]
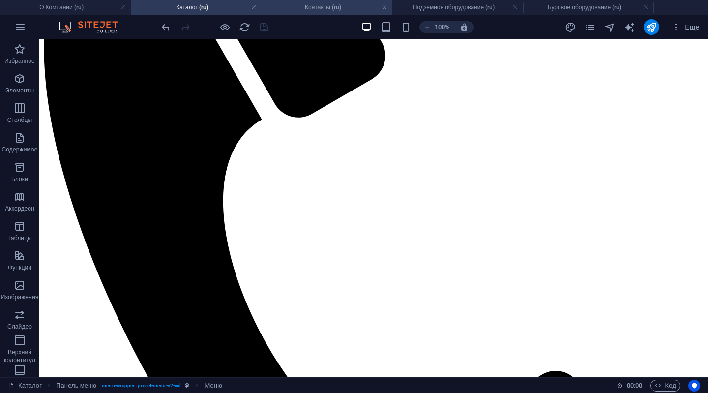
click at [309, 1] on li "Контакты (ru)" at bounding box center [327, 7] width 131 height 15
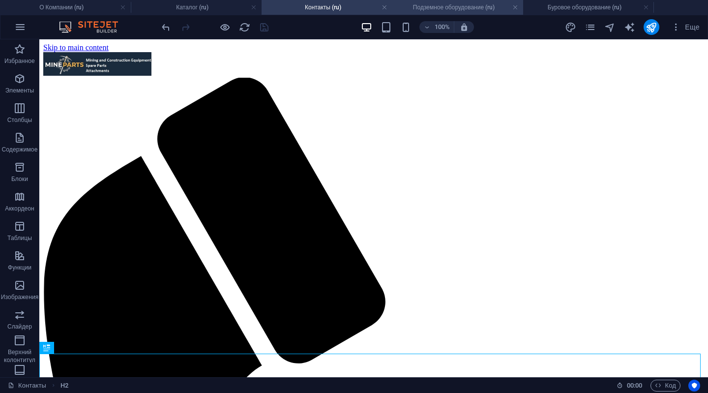
click at [421, 7] on h4 "Подземное оборудование (ru)" at bounding box center [457, 7] width 131 height 11
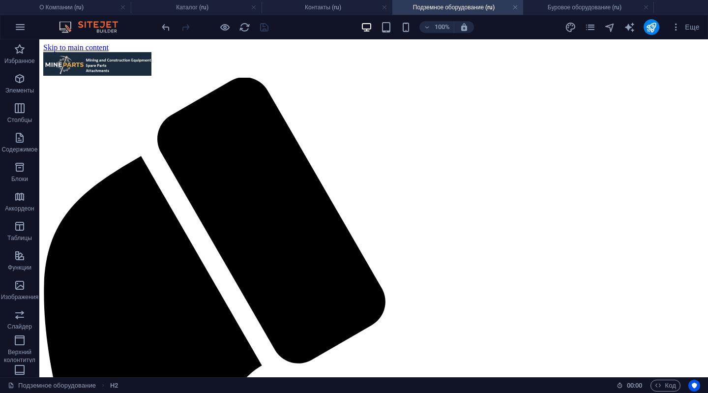
scroll to position [1770, 0]
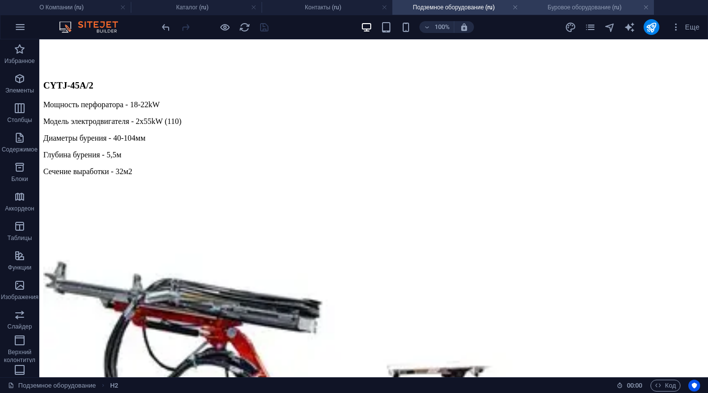
click at [560, 6] on h4 "Буровое оборудование (ru)" at bounding box center [588, 7] width 131 height 11
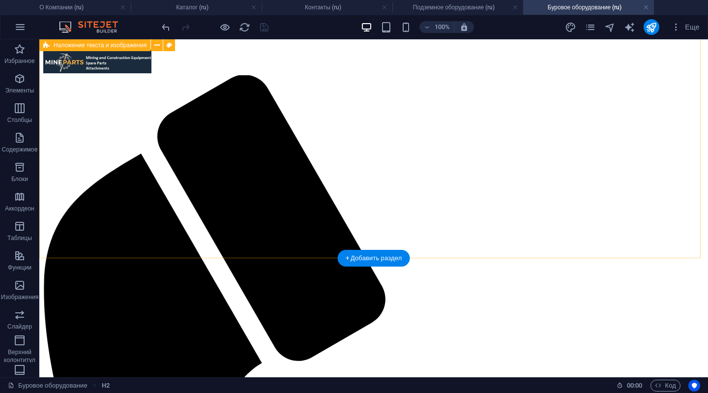
scroll to position [0, 0]
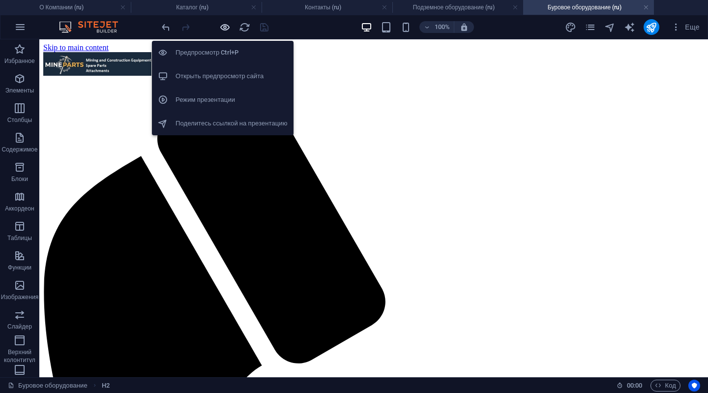
click at [226, 27] on icon "button" at bounding box center [224, 27] width 11 height 11
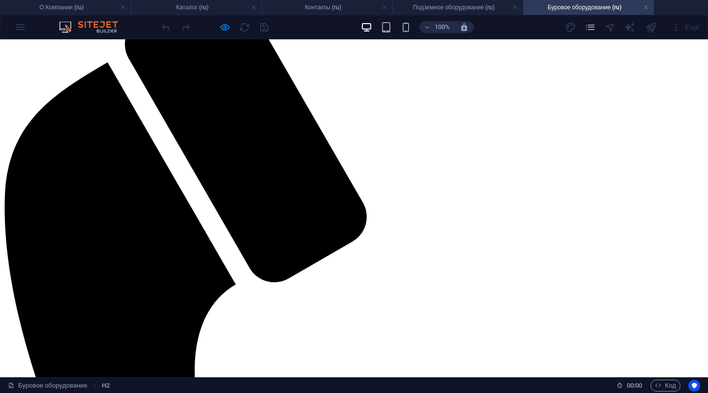
scroll to position [147, 0]
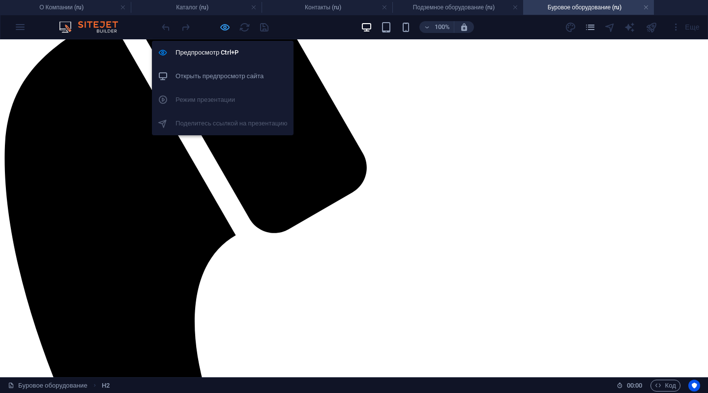
click at [226, 27] on icon "button" at bounding box center [224, 27] width 11 height 11
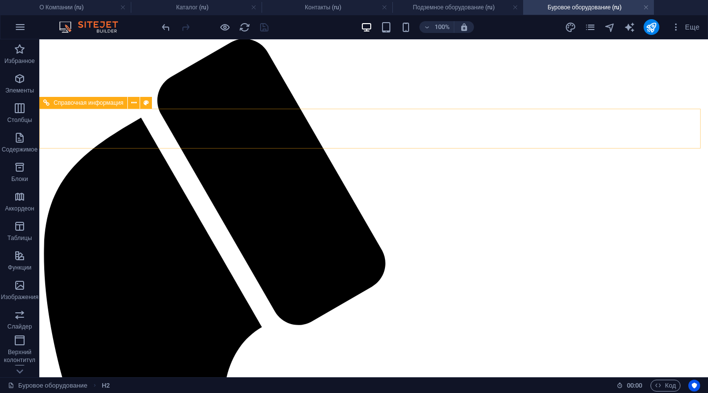
scroll to position [0, 0]
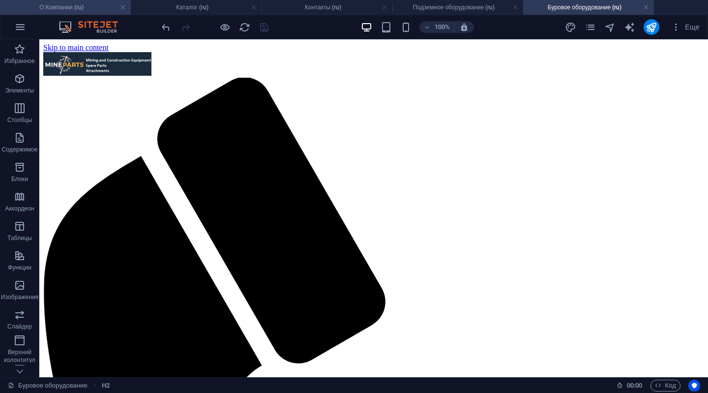
click at [66, 7] on h4 "О Компании (ru)" at bounding box center [65, 7] width 131 height 11
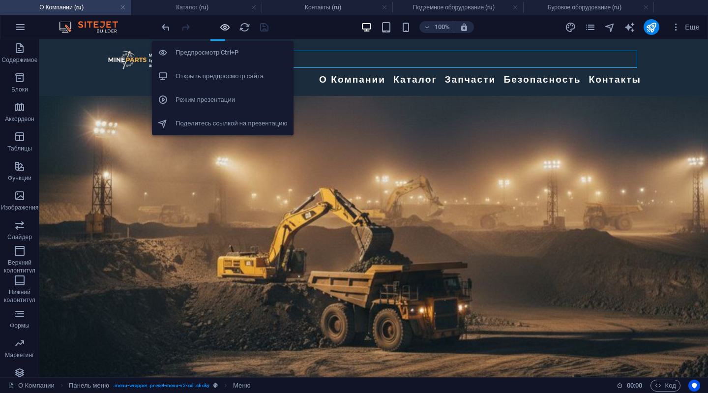
click at [222, 26] on icon "button" at bounding box center [224, 27] width 11 height 11
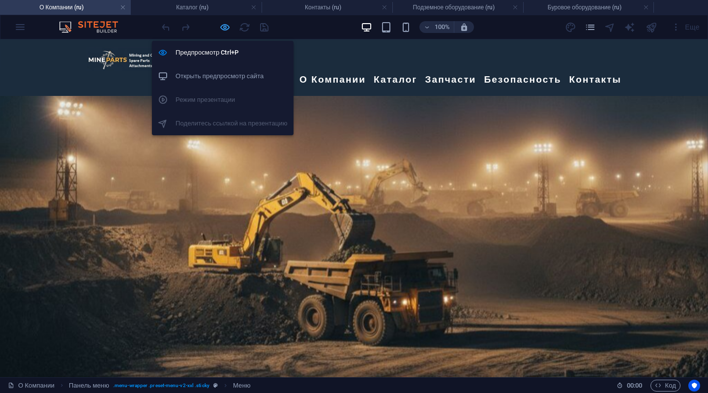
click at [221, 28] on icon "button" at bounding box center [224, 27] width 11 height 11
